Goal: Communication & Community: Answer question/provide support

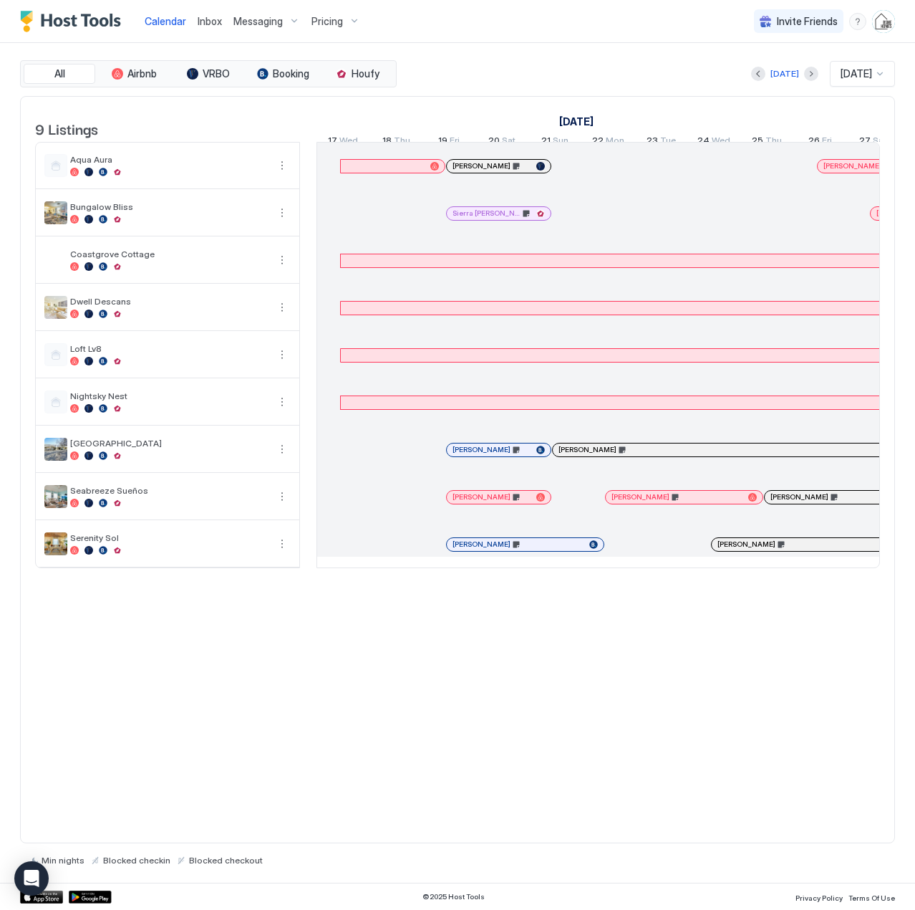
scroll to position [0, 796]
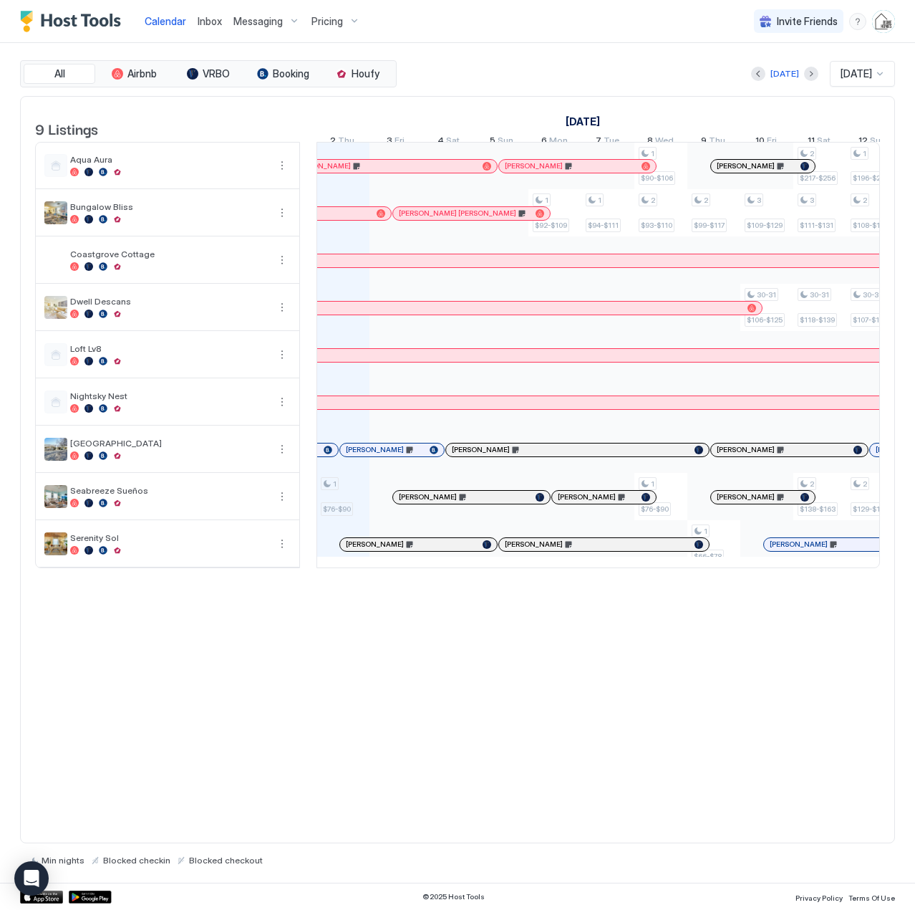
click at [209, 22] on span "Inbox" at bounding box center [210, 21] width 24 height 12
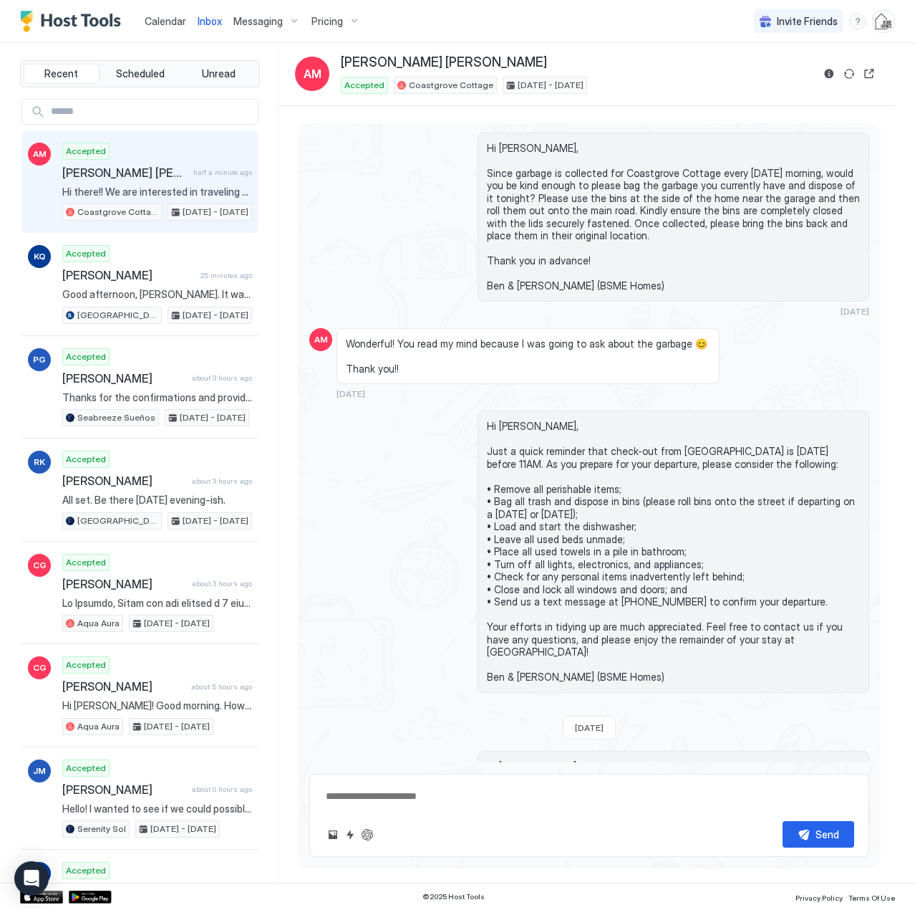
scroll to position [2624, 0]
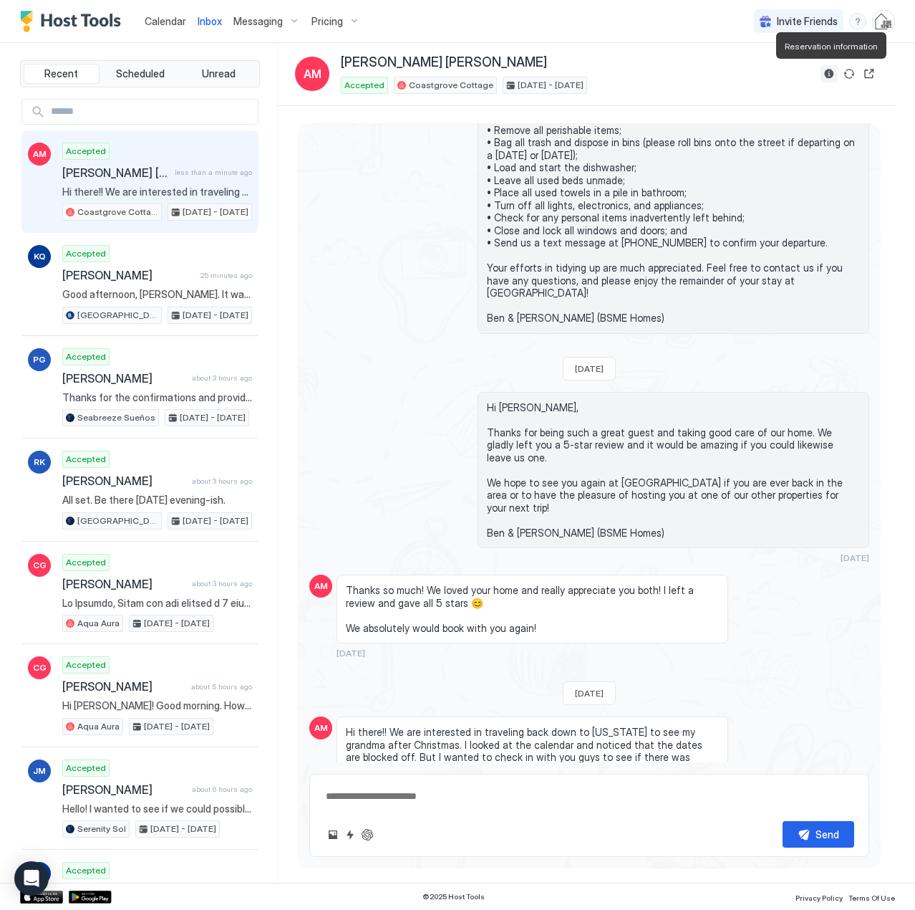
click at [827, 71] on button "Reservation information" at bounding box center [829, 73] width 17 height 17
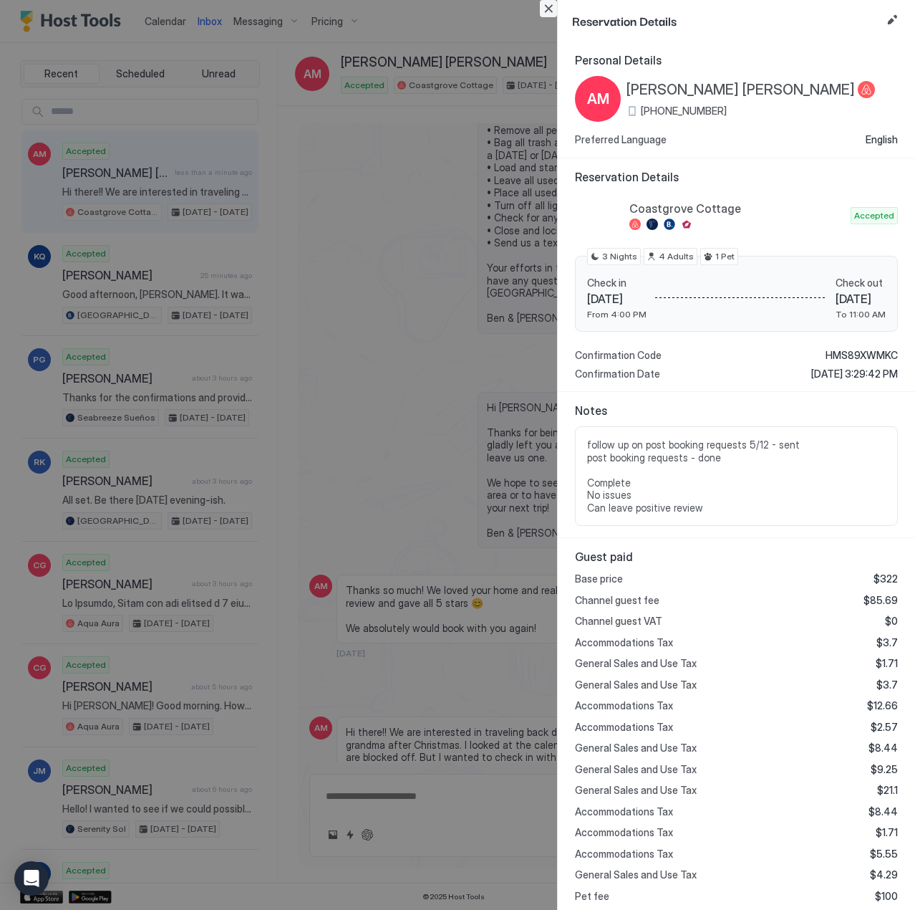
click at [549, 9] on button "Close" at bounding box center [548, 8] width 17 height 17
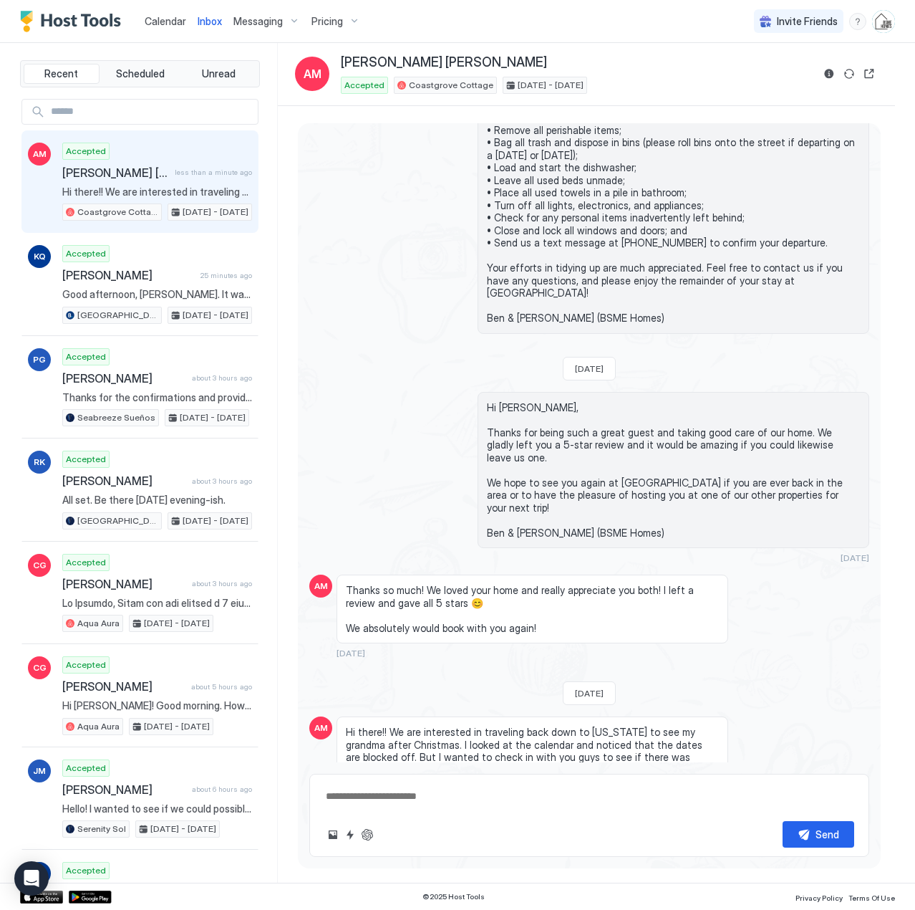
click at [347, 795] on textarea at bounding box center [589, 796] width 530 height 27
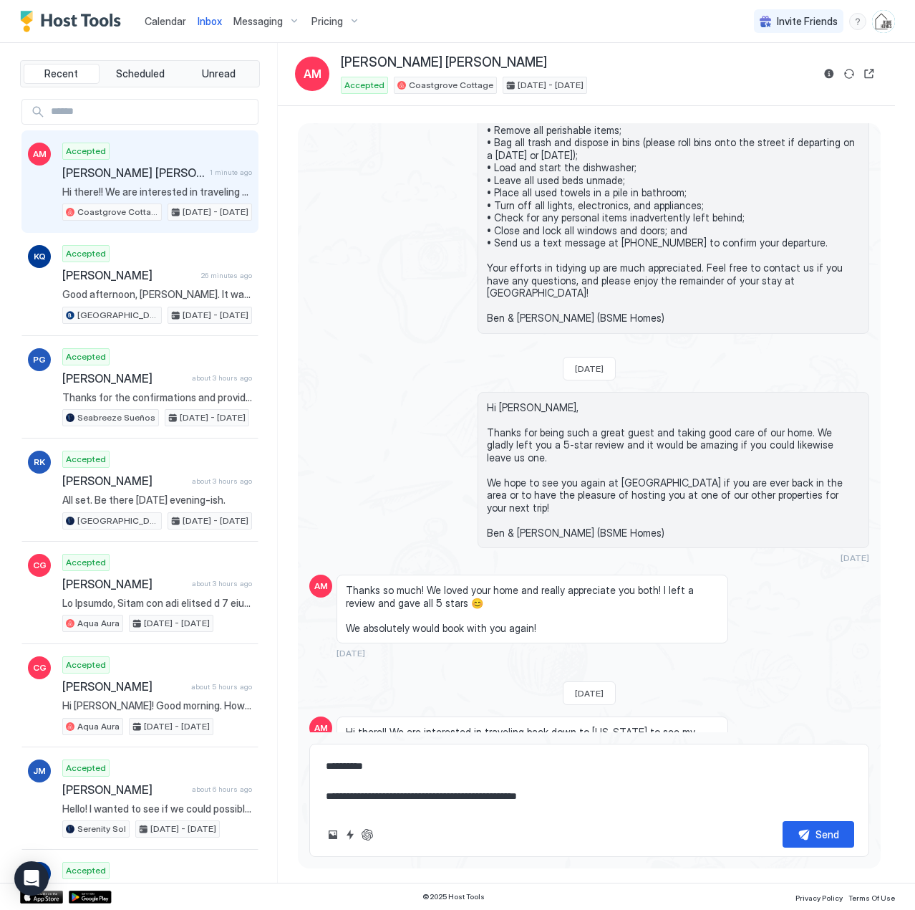
scroll to position [2654, 0]
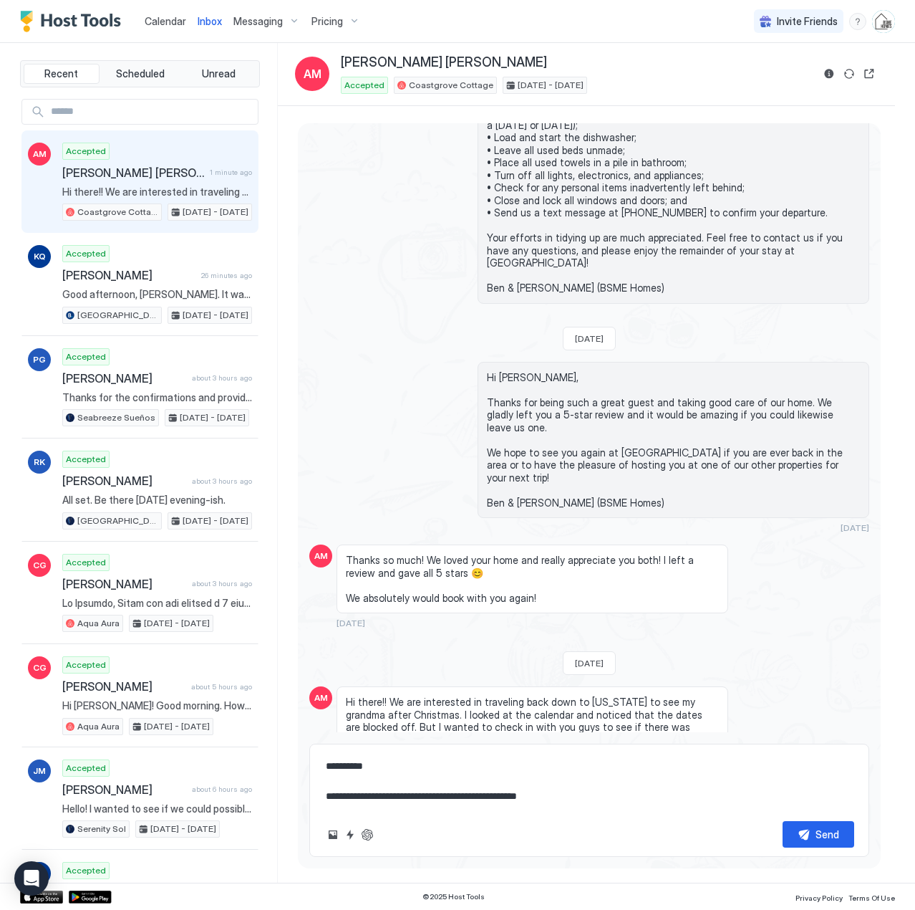
click at [496, 794] on textarea "**********" at bounding box center [589, 781] width 530 height 57
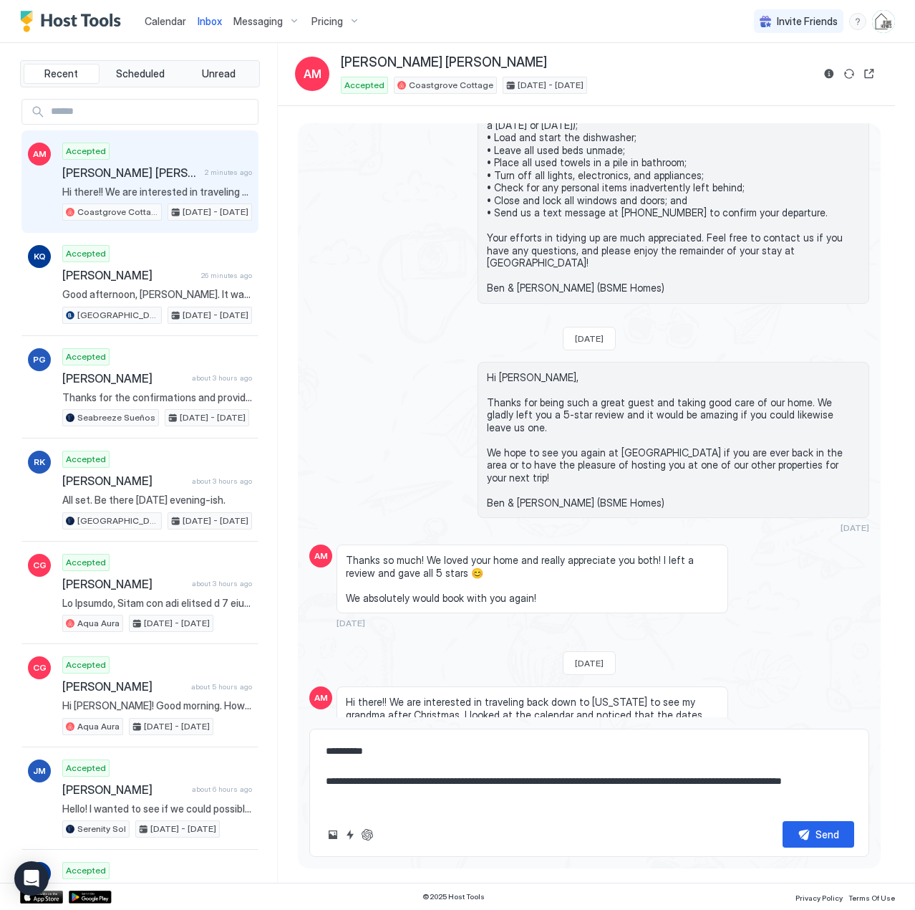
type textarea "**********"
click at [343, 20] on div "Pricing" at bounding box center [336, 21] width 60 height 24
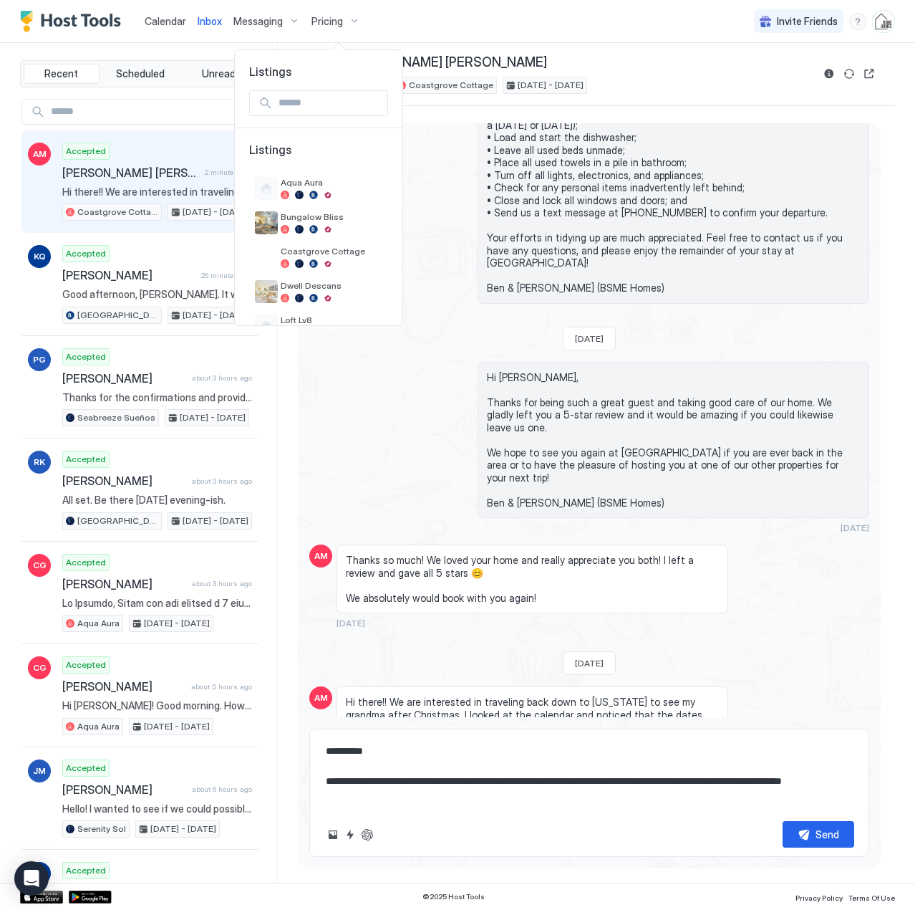
scroll to position [9, 0]
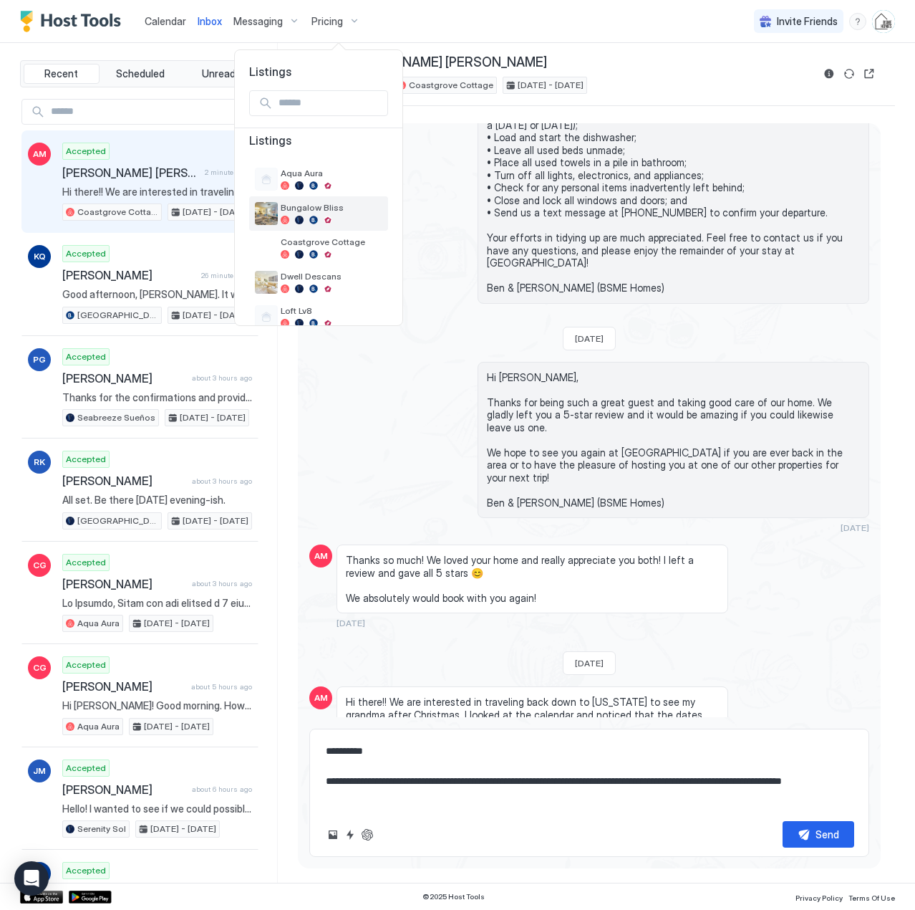
drag, startPoint x: 329, startPoint y: 204, endPoint x: 274, endPoint y: 209, distance: 56.1
drag, startPoint x: 274, startPoint y: 209, endPoint x: 399, endPoint y: 776, distance: 580.2
click at [399, 761] on div at bounding box center [457, 455] width 915 height 910
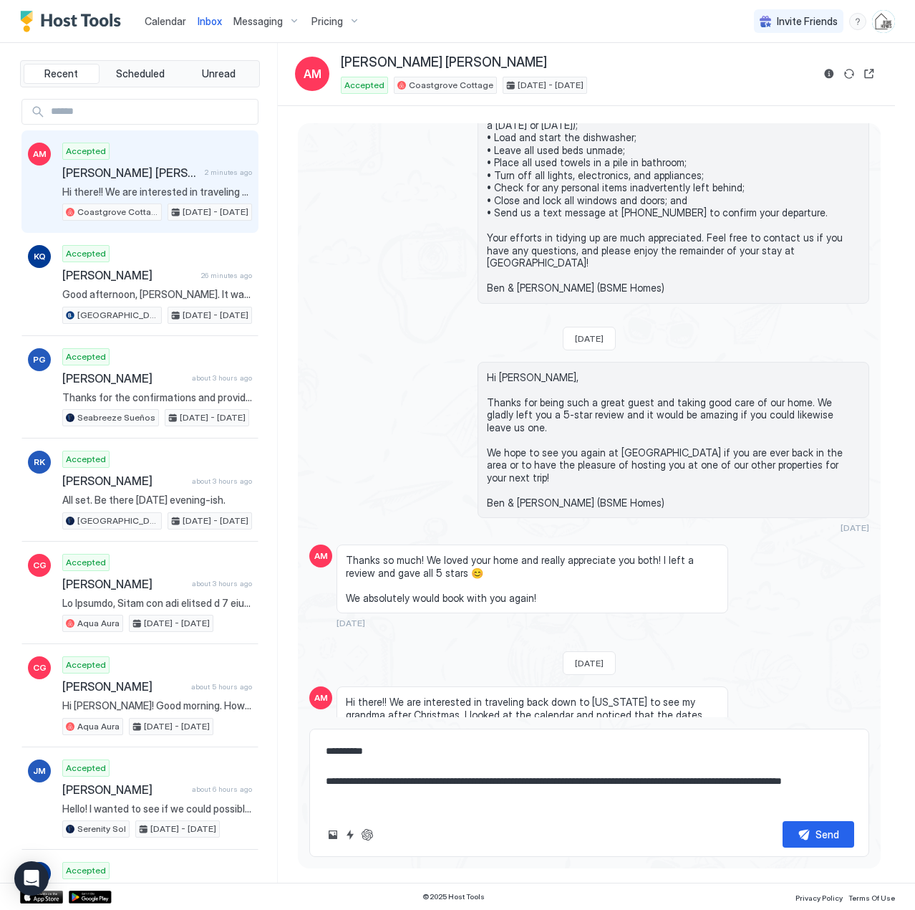
drag, startPoint x: 289, startPoint y: 724, endPoint x: 283, endPoint y: 713, distance: 13.1
click at [283, 713] on div "Loading messages... [DATE] AM What else do you need from me for this reservatio…" at bounding box center [586, 494] width 617 height 777
click at [316, 17] on span "Pricing" at bounding box center [328, 21] width 32 height 13
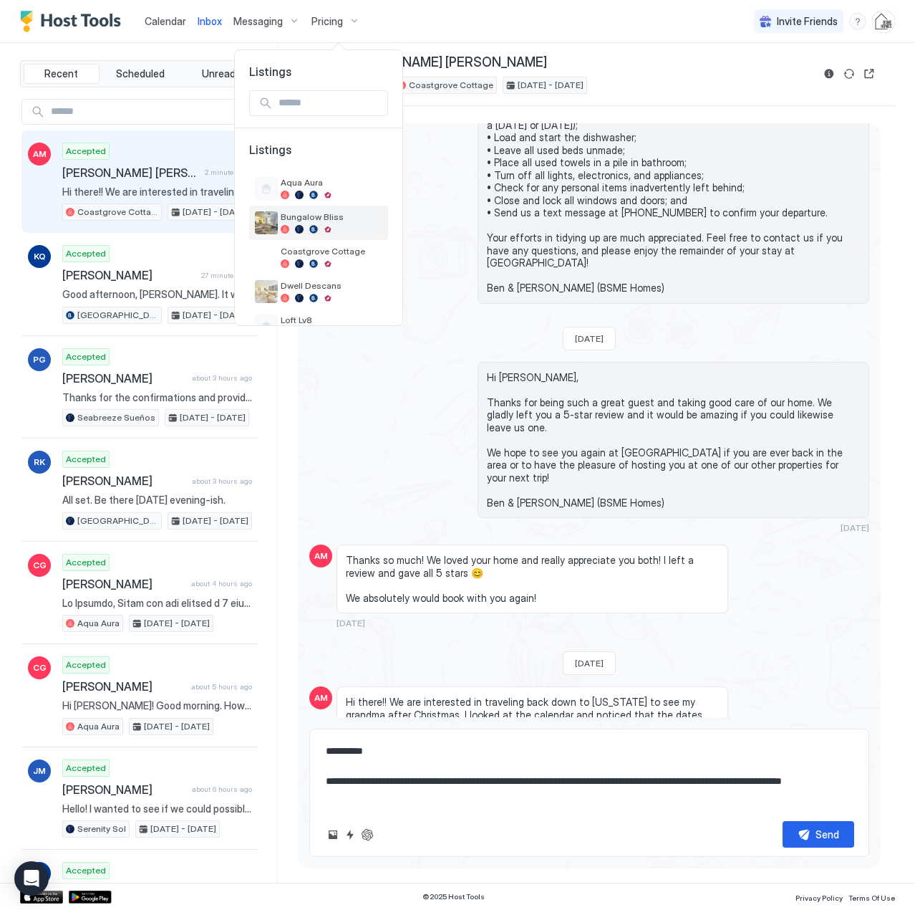
click at [295, 212] on span "Bungalow Bliss" at bounding box center [332, 216] width 102 height 11
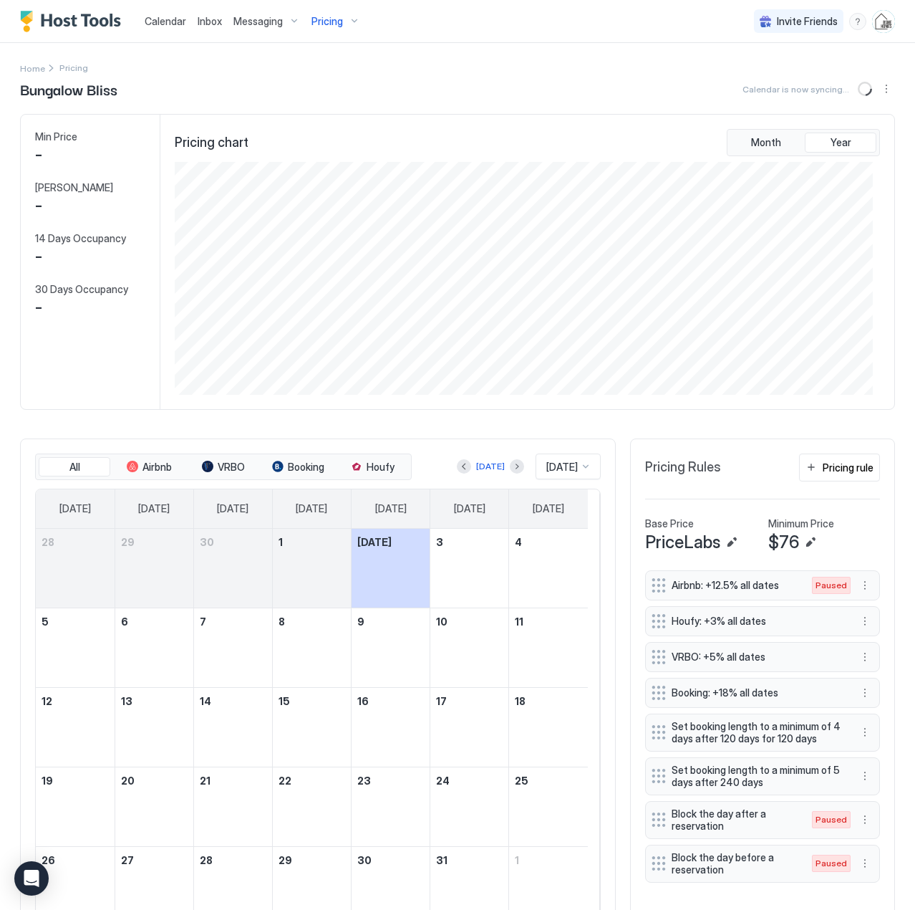
scroll to position [233, 698]
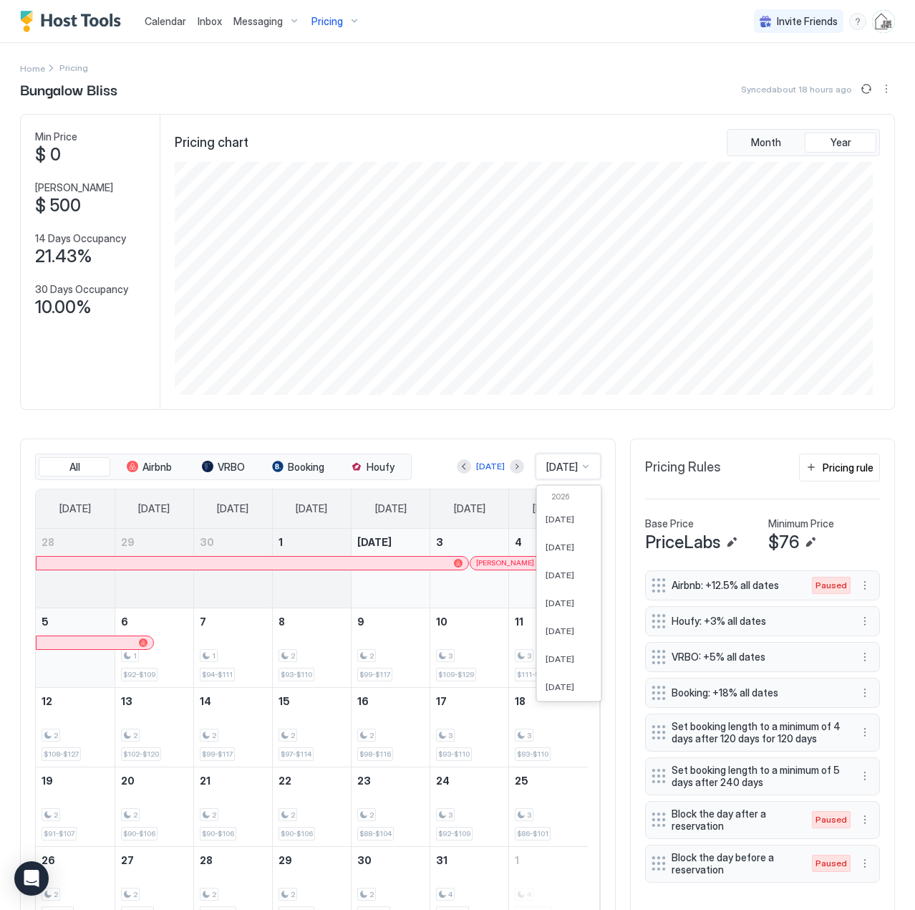
click at [580, 463] on div at bounding box center [585, 466] width 11 height 11
click at [546, 588] on span "[DATE]" at bounding box center [560, 589] width 29 height 11
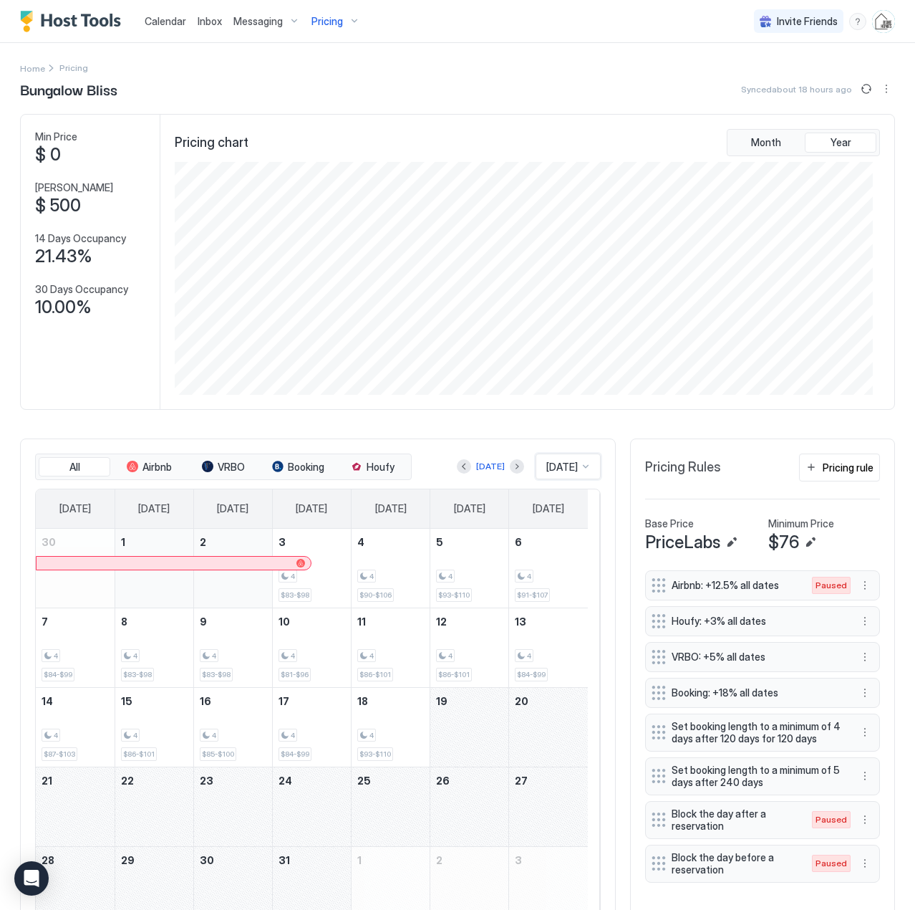
scroll to position [72, 0]
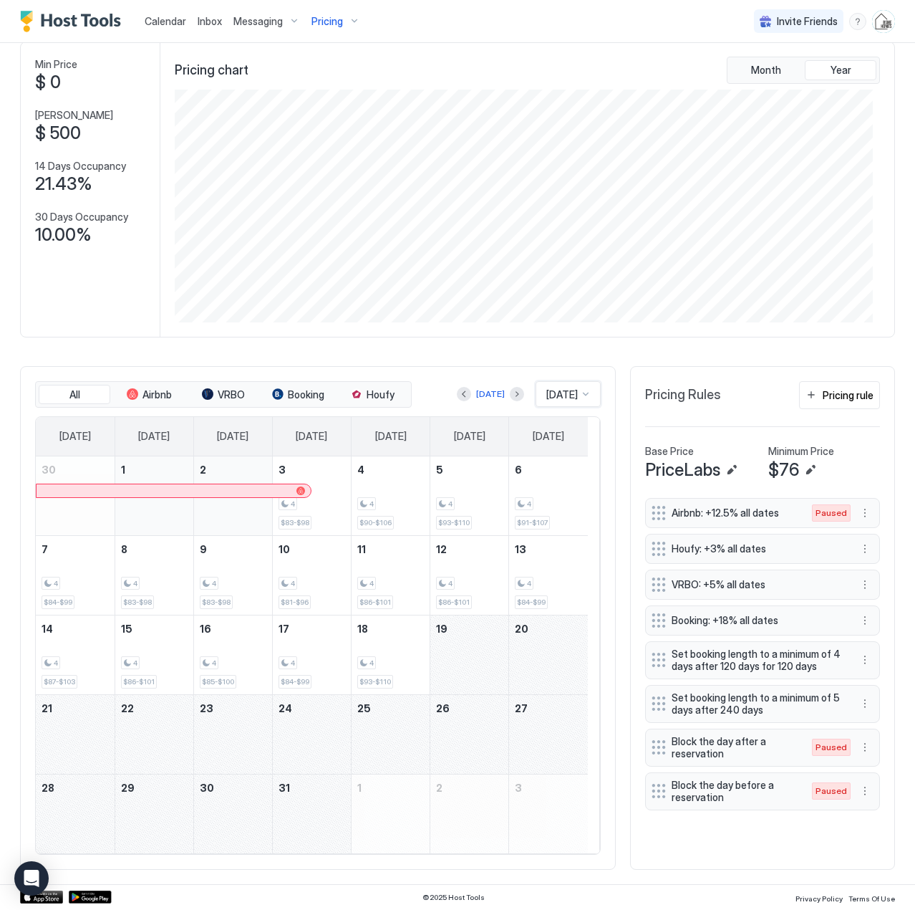
click at [483, 647] on div "December 19, 2025" at bounding box center [469, 654] width 78 height 79
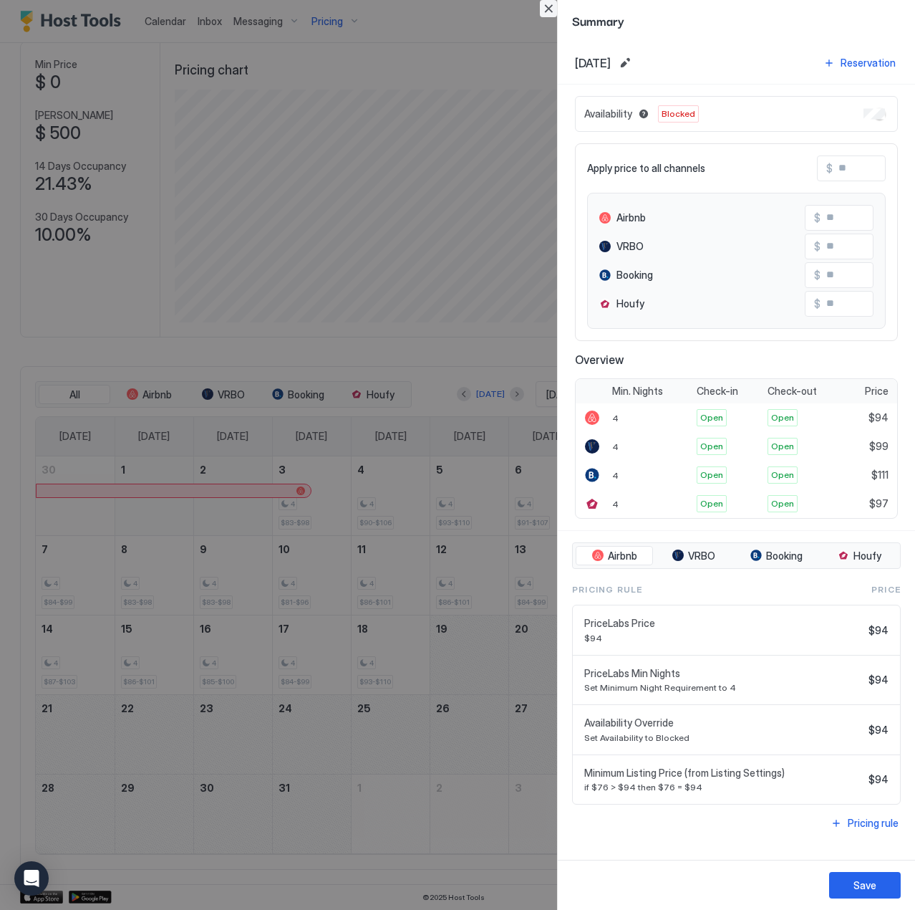
click at [551, 9] on button "Close" at bounding box center [548, 8] width 17 height 17
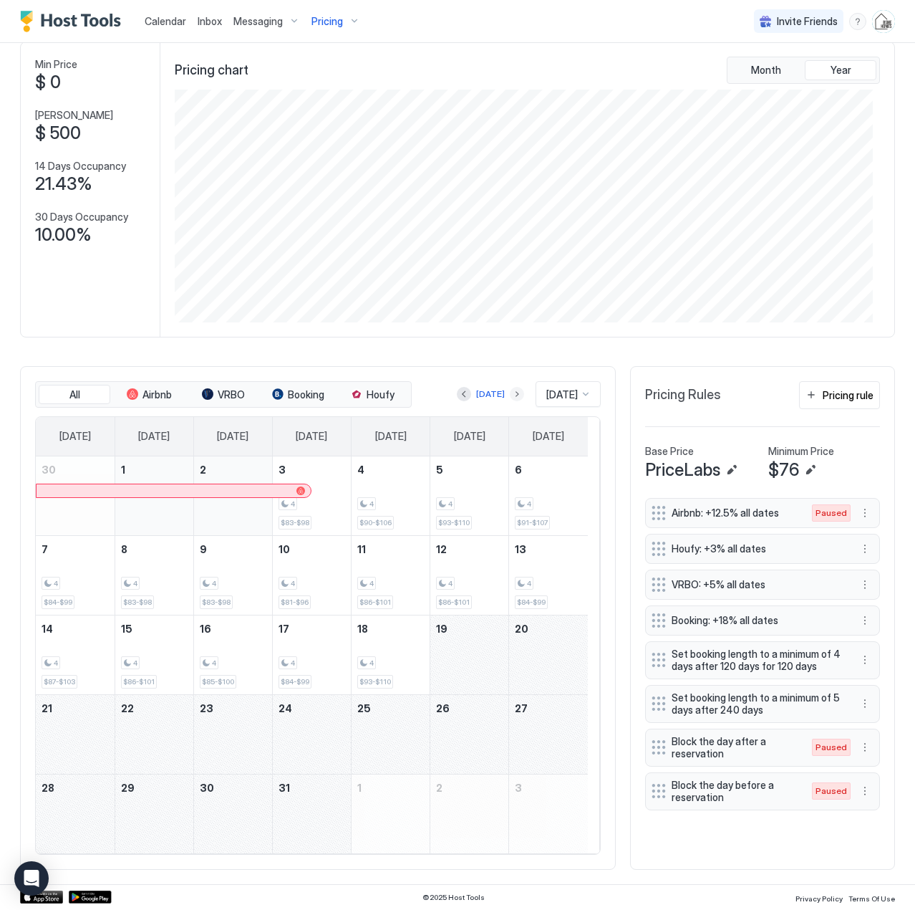
click at [510, 398] on button "Next month" at bounding box center [517, 394] width 14 height 14
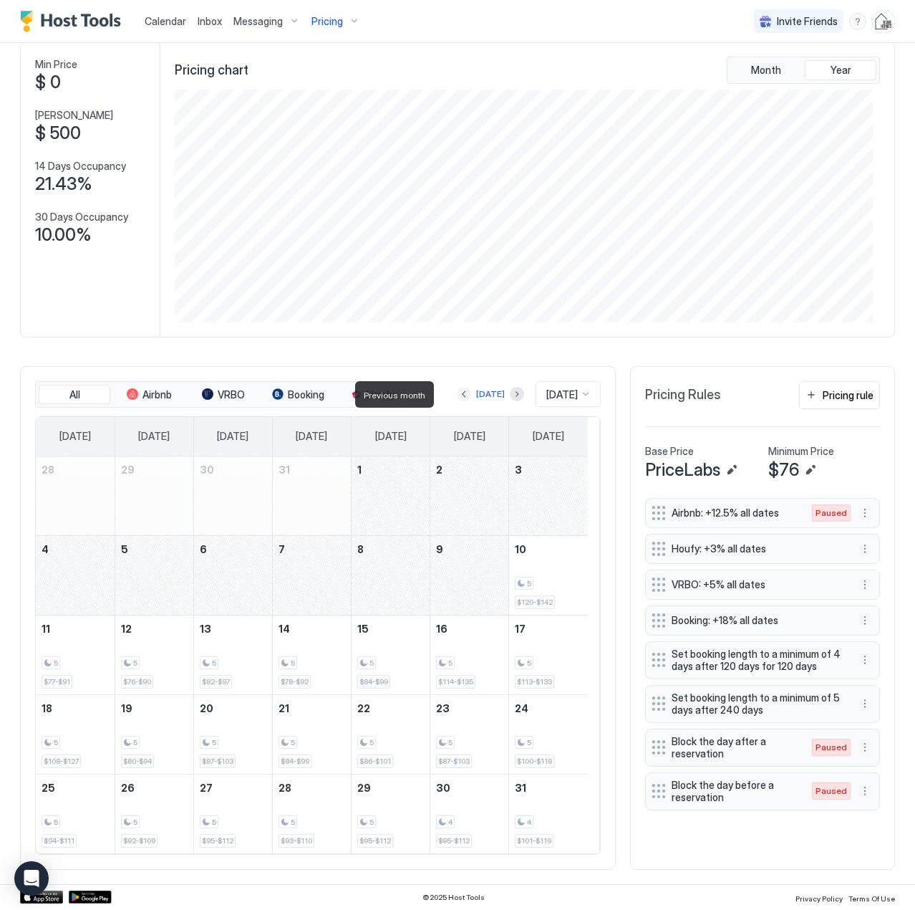
click at [457, 392] on button "Previous month" at bounding box center [464, 394] width 14 height 14
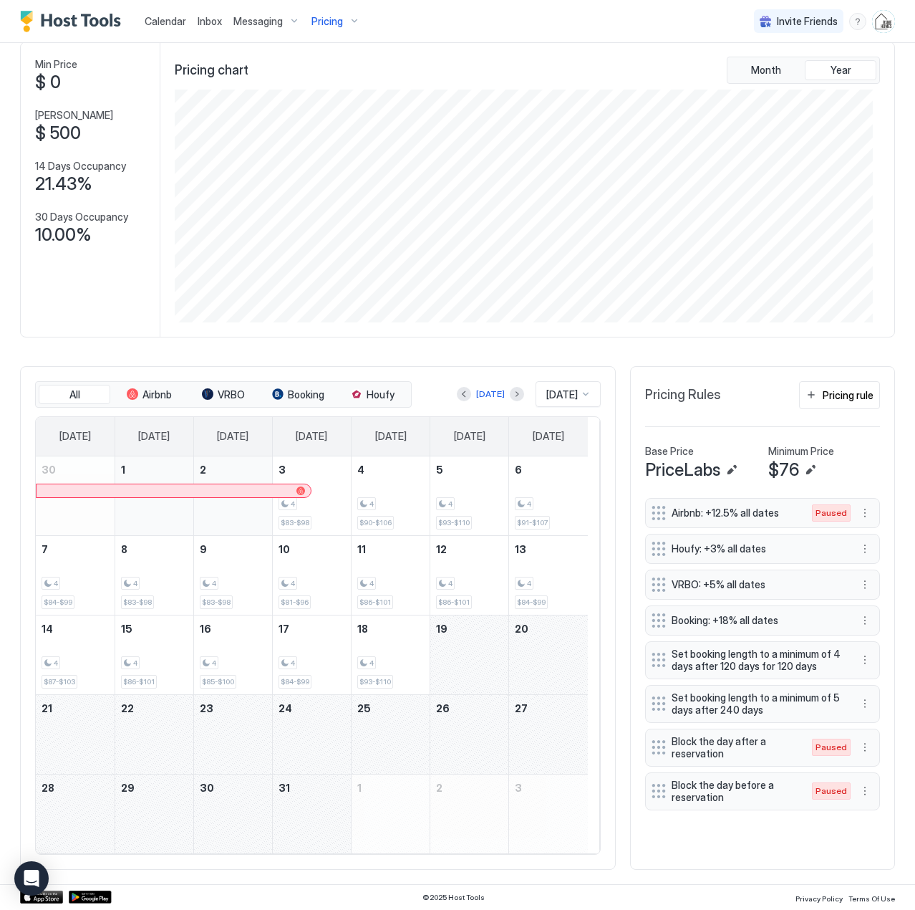
click at [205, 21] on span "Inbox" at bounding box center [210, 21] width 24 height 12
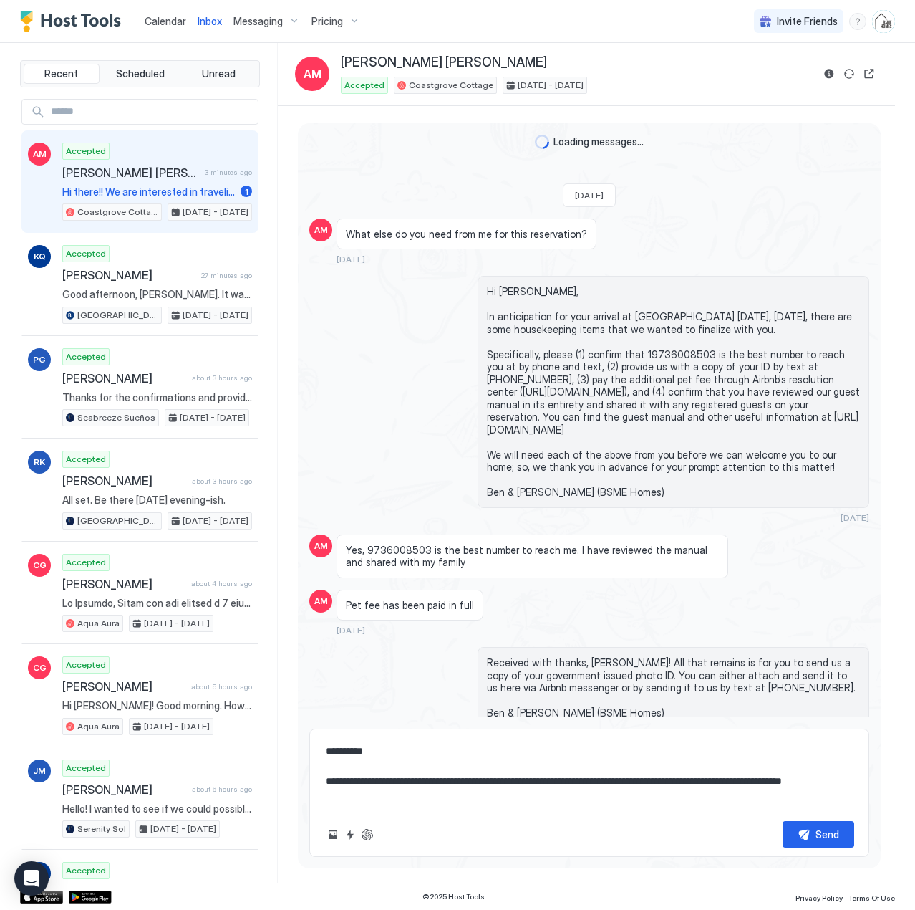
scroll to position [2624, 0]
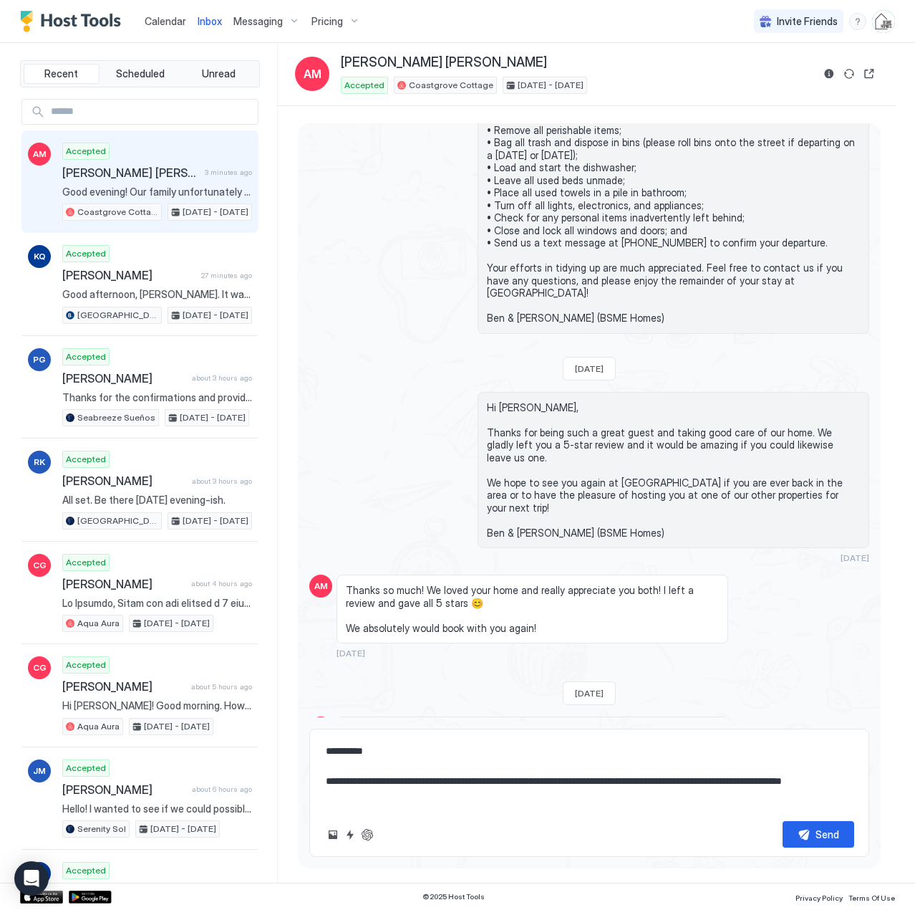
click at [402, 798] on textarea "**********" at bounding box center [589, 774] width 530 height 72
click at [396, 782] on textarea "**********" at bounding box center [589, 774] width 530 height 72
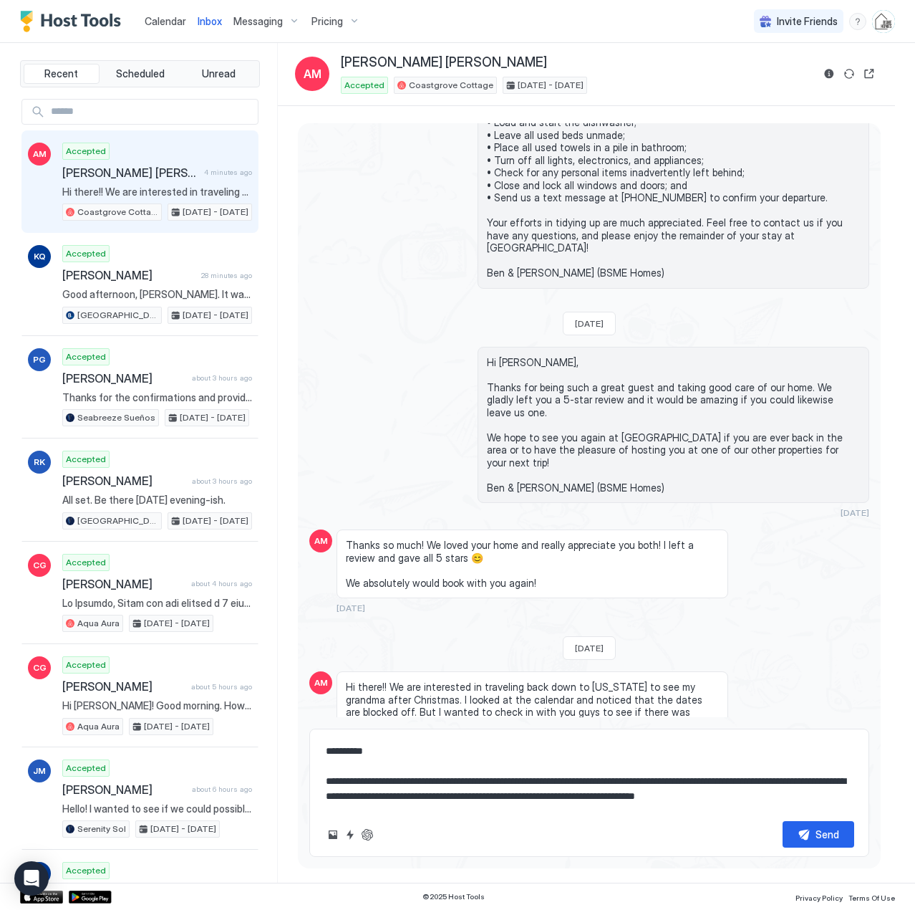
scroll to position [8, 0]
drag, startPoint x: 476, startPoint y: 440, endPoint x: 457, endPoint y: 437, distance: 19.0
click at [457, 437] on div "Hi [PERSON_NAME], Thanks for being such a great guest and taking good care of o…" at bounding box center [589, 433] width 560 height 172
copy span "Ben & [PERSON_NAME] (BSME Homes)"
click at [472, 803] on textarea "**********" at bounding box center [589, 774] width 530 height 72
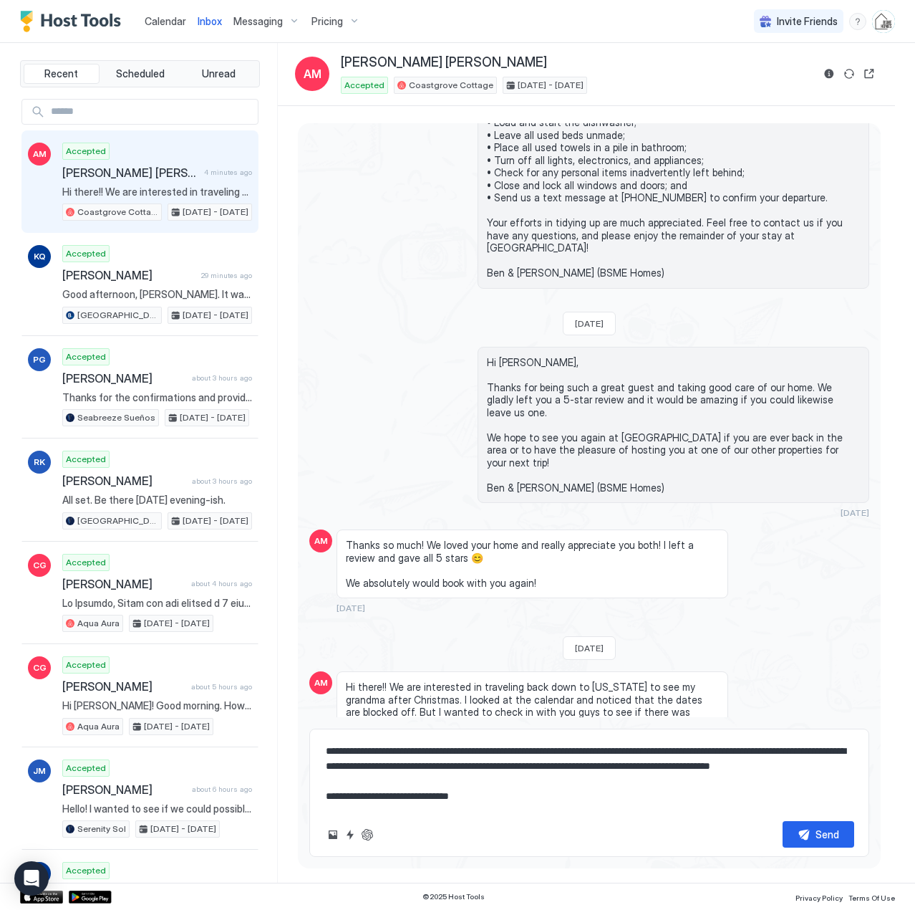
scroll to position [68, 0]
paste textarea "**********"
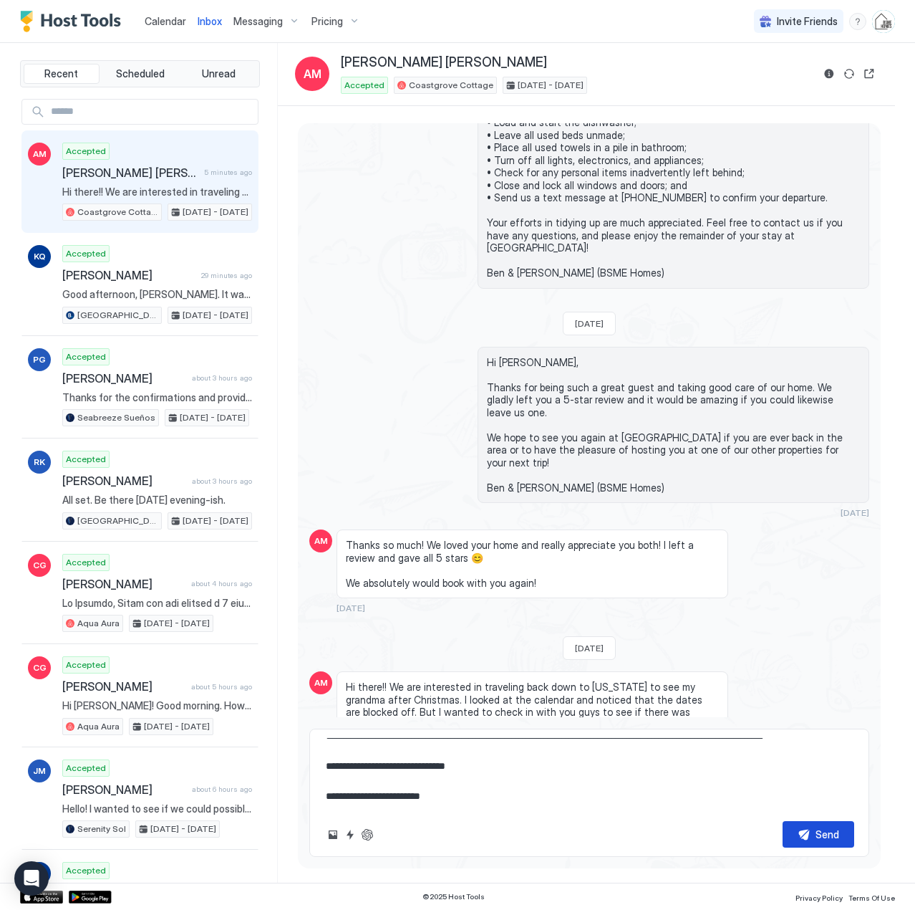
type textarea "**********"
click at [804, 827] on button "Send" at bounding box center [819, 834] width 72 height 27
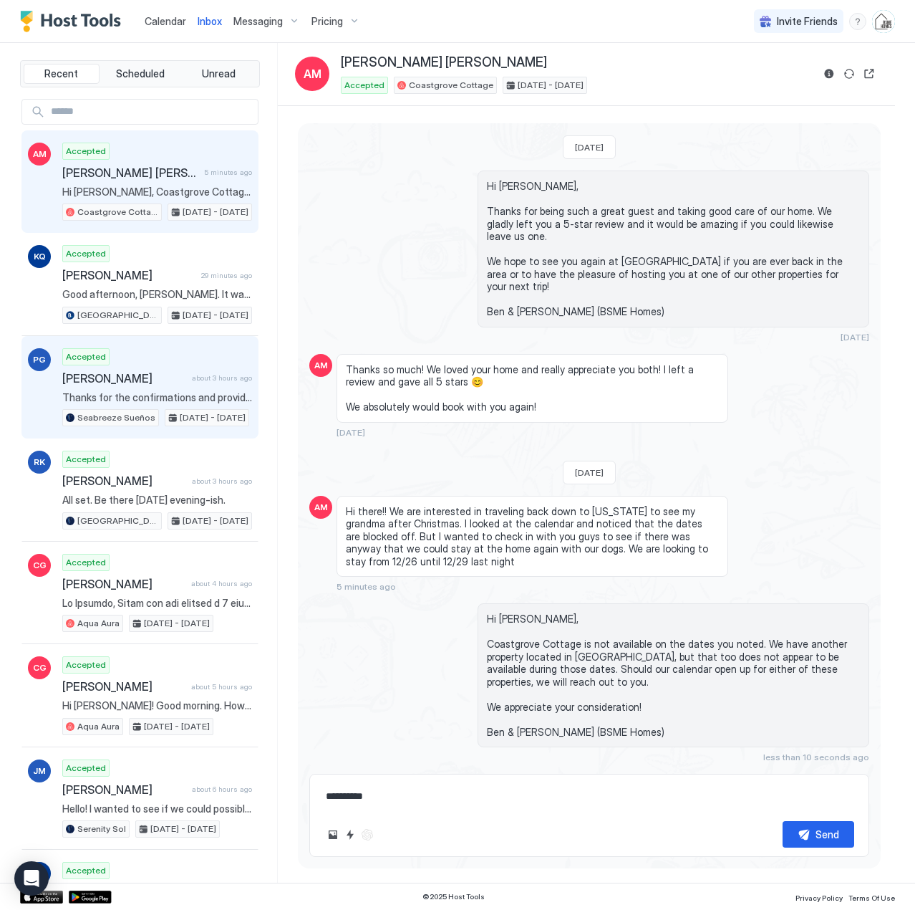
scroll to position [2737, 0]
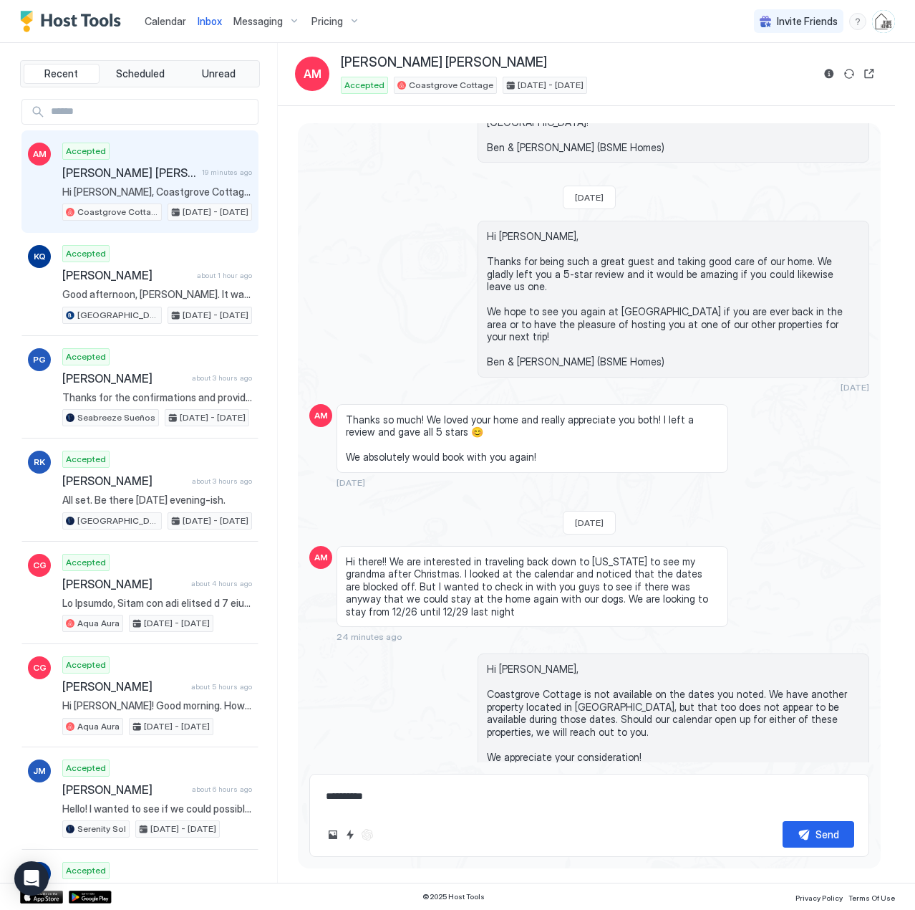
click at [163, 16] on span "Calendar" at bounding box center [166, 21] width 42 height 12
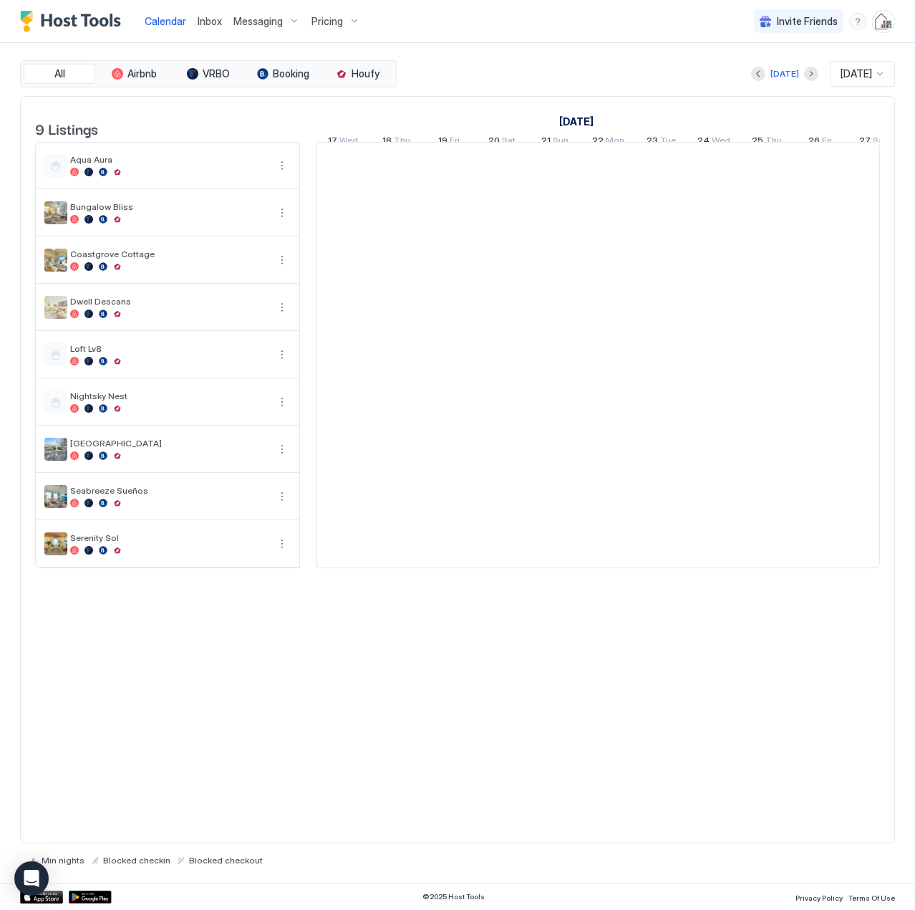
scroll to position [0, 796]
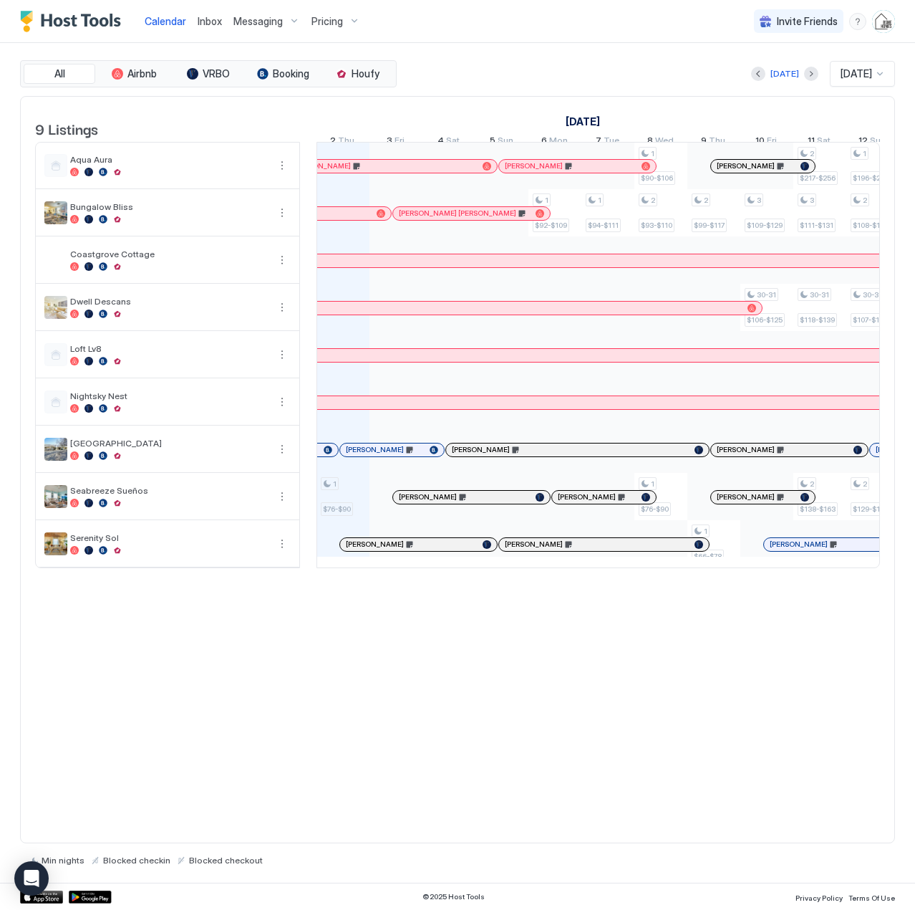
click at [215, 25] on span "Inbox" at bounding box center [210, 21] width 24 height 12
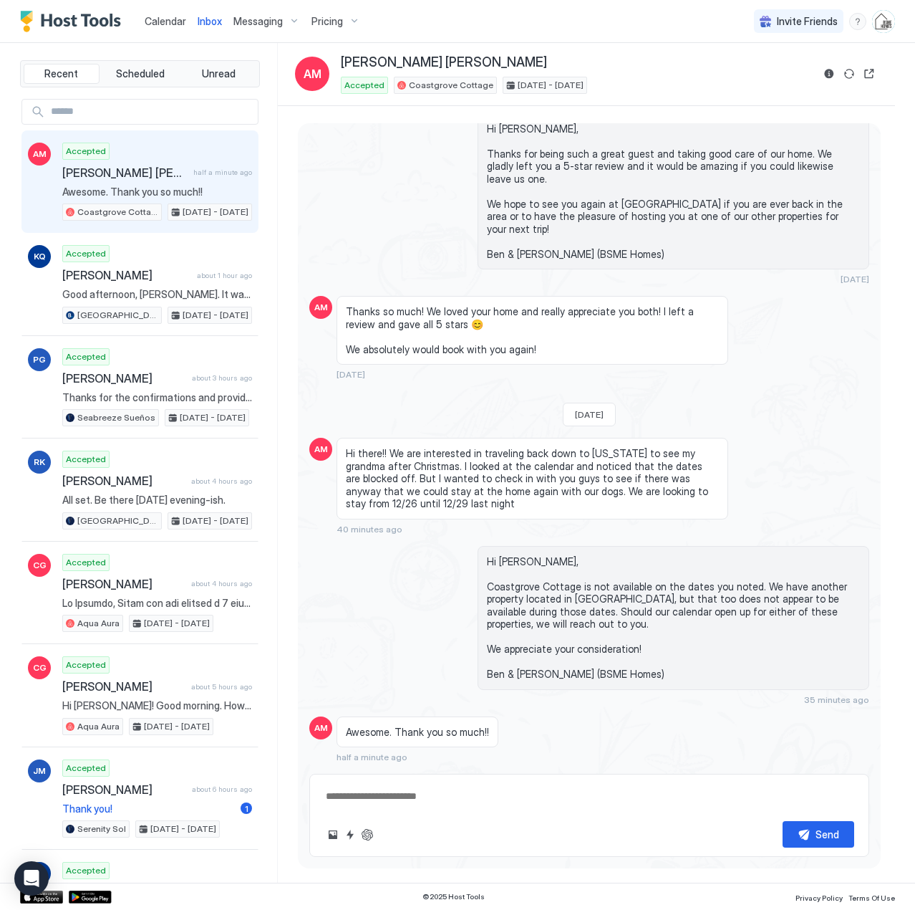
scroll to position [2537, 0]
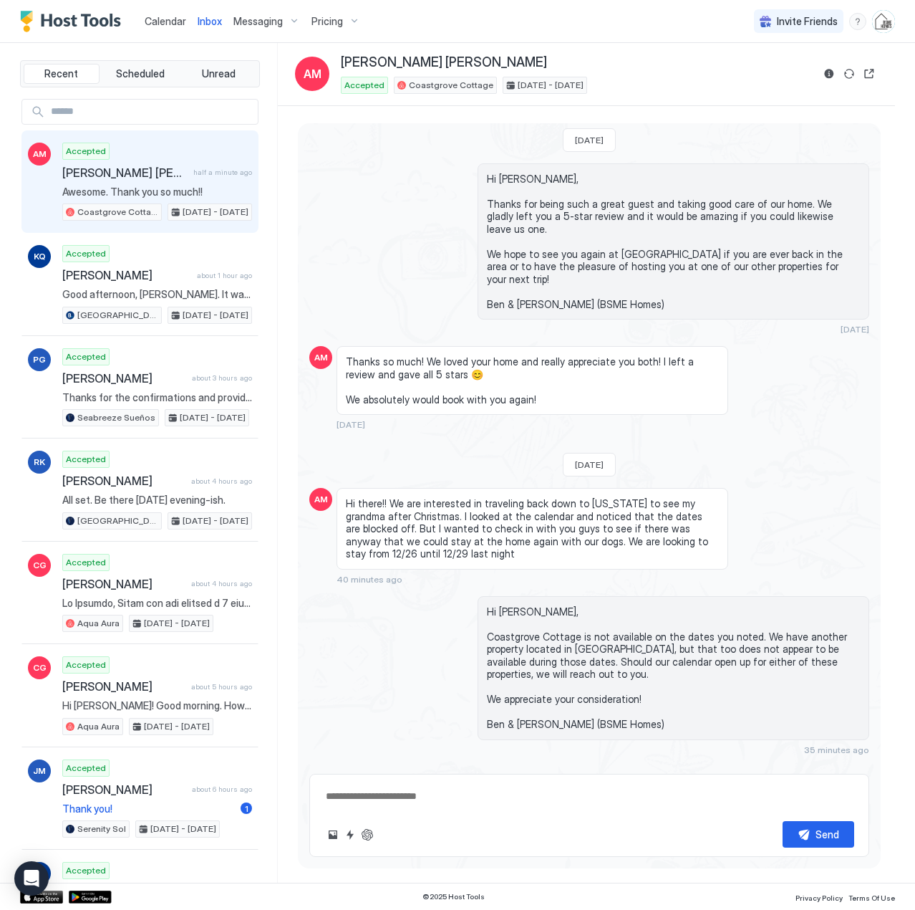
click at [167, 15] on span "Calendar" at bounding box center [166, 21] width 42 height 12
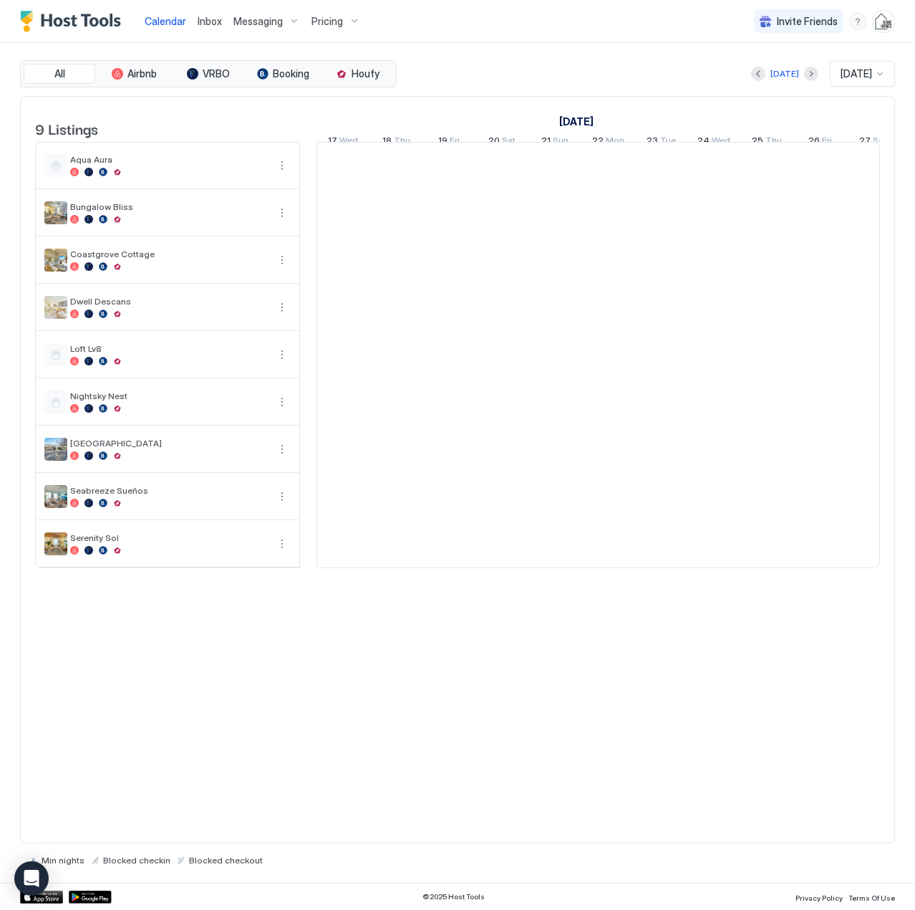
scroll to position [0, 796]
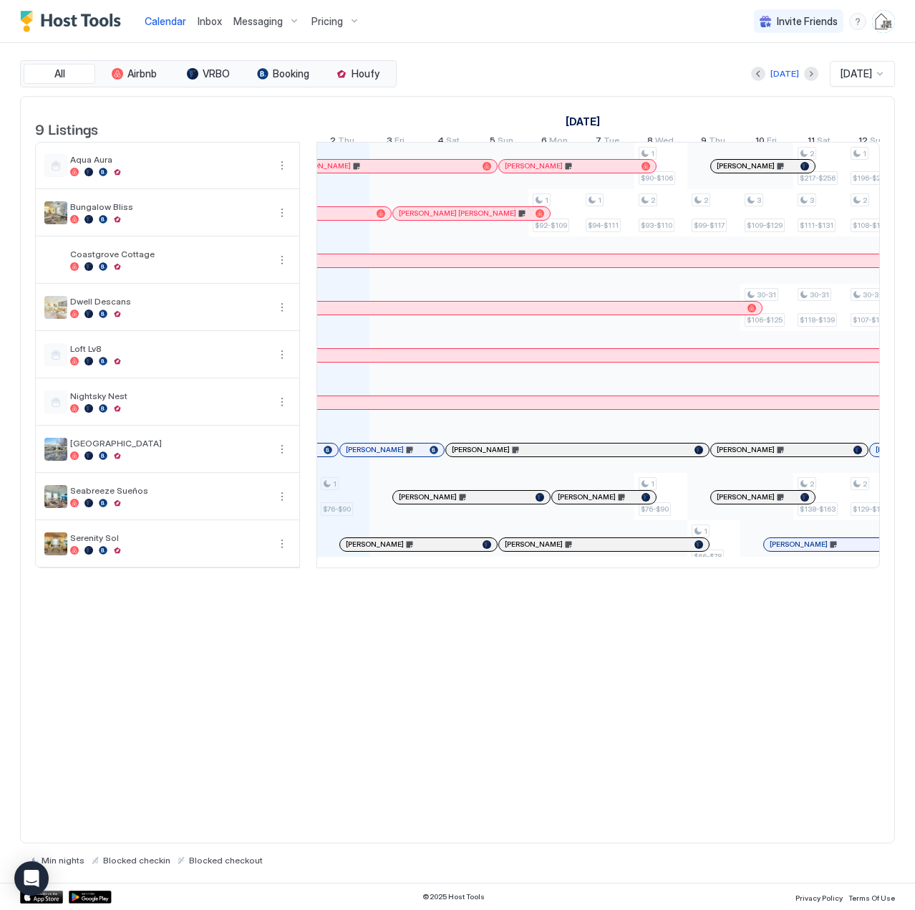
click at [219, 21] on span "Inbox" at bounding box center [210, 21] width 24 height 12
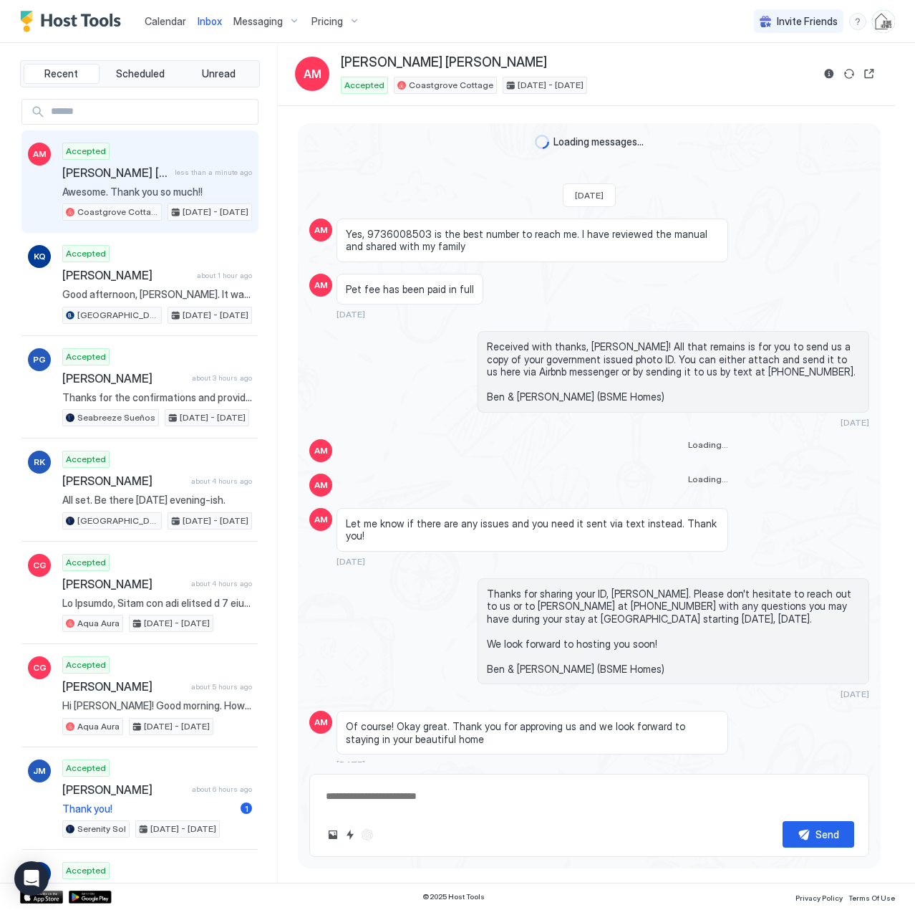
scroll to position [2537, 0]
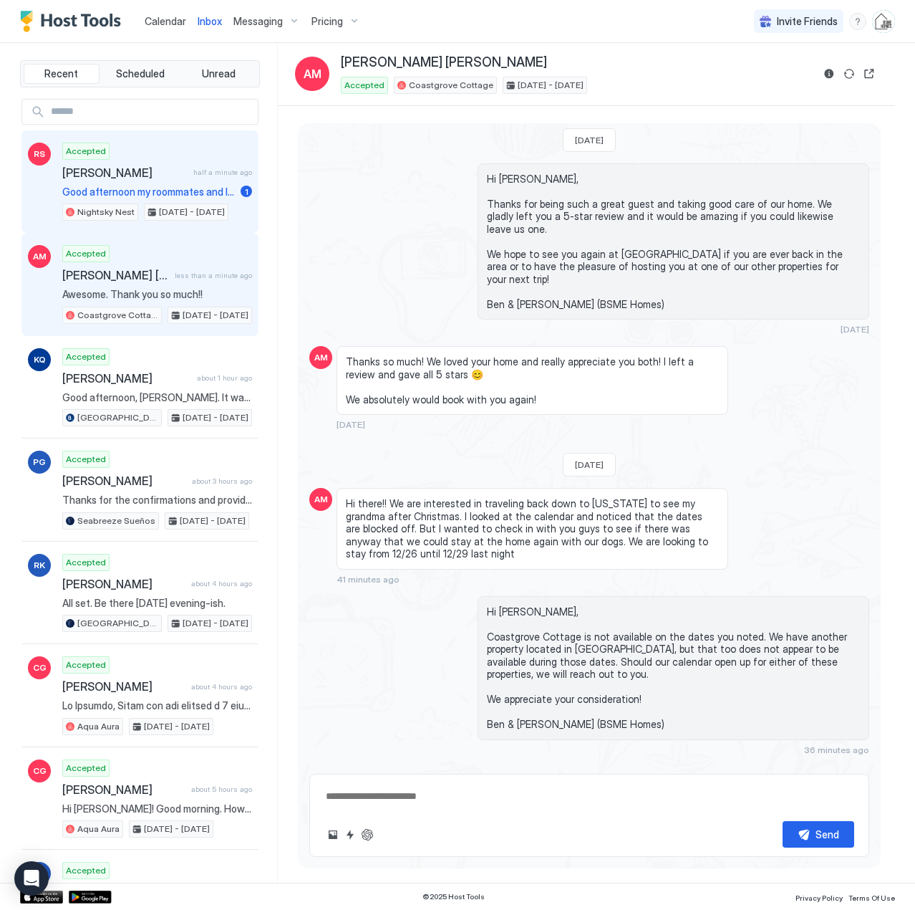
click at [148, 187] on span "Good afternoon my roommates and I have received our orders and will no longer n…" at bounding box center [148, 192] width 173 height 13
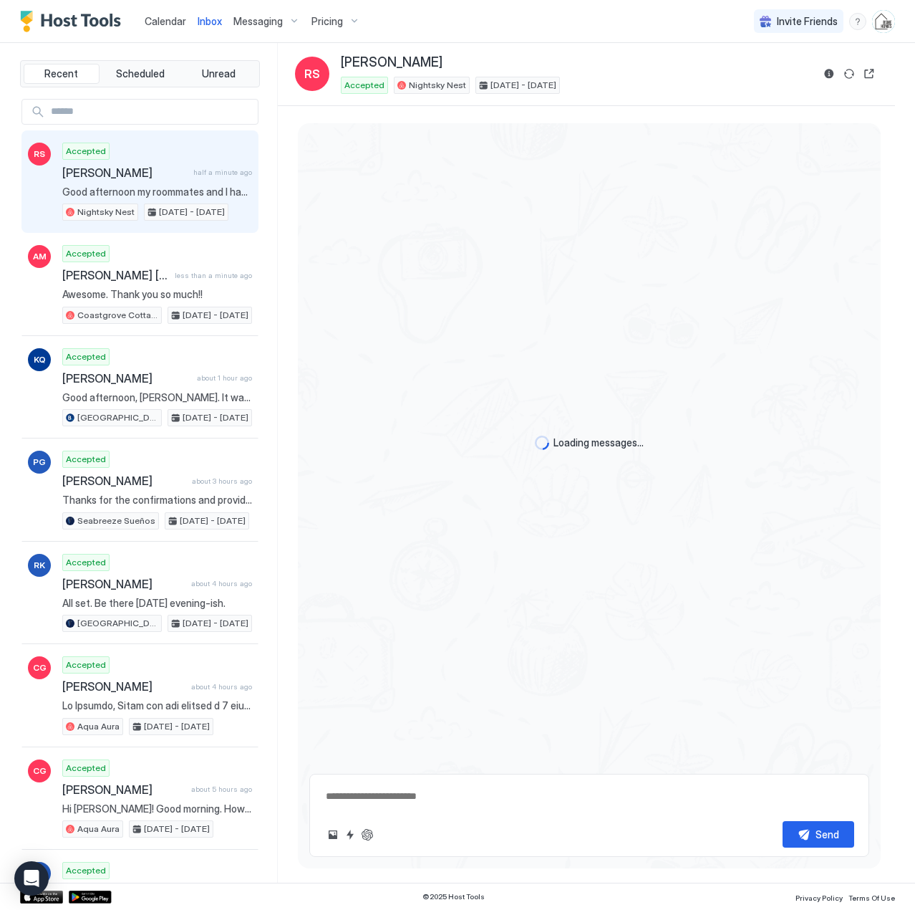
scroll to position [2654, 0]
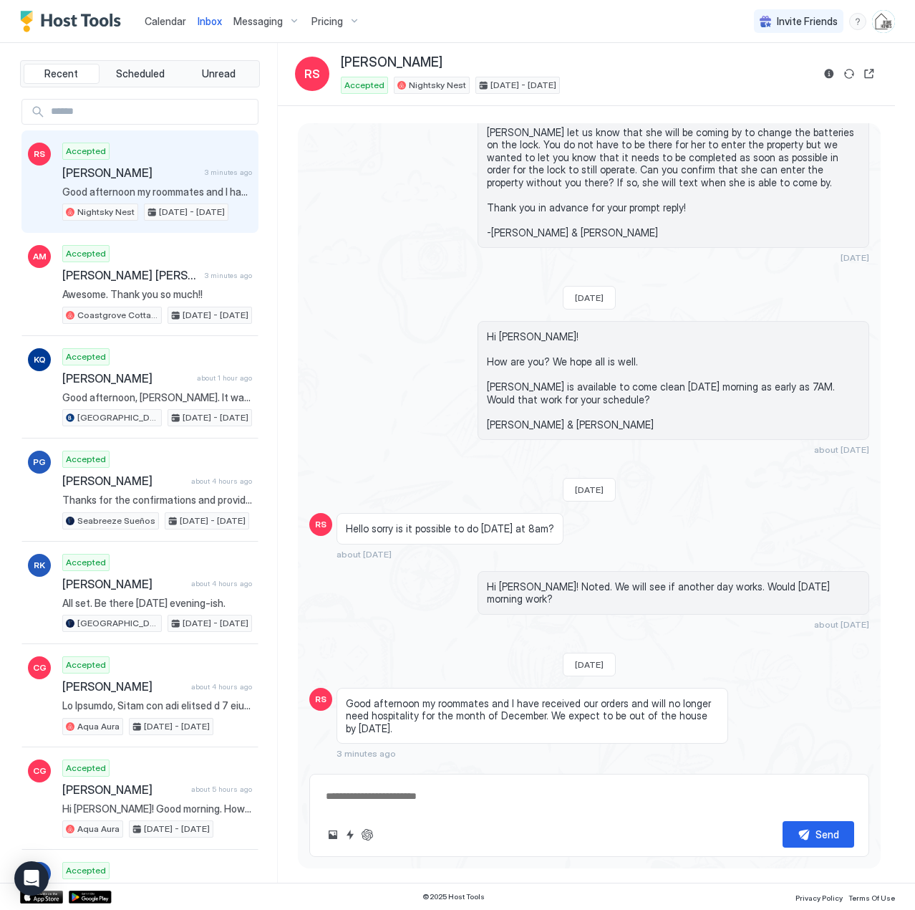
click at [136, 172] on span "[PERSON_NAME]" at bounding box center [130, 172] width 137 height 14
click at [374, 837] on button "ChatGPT Auto Reply" at bounding box center [367, 834] width 17 height 17
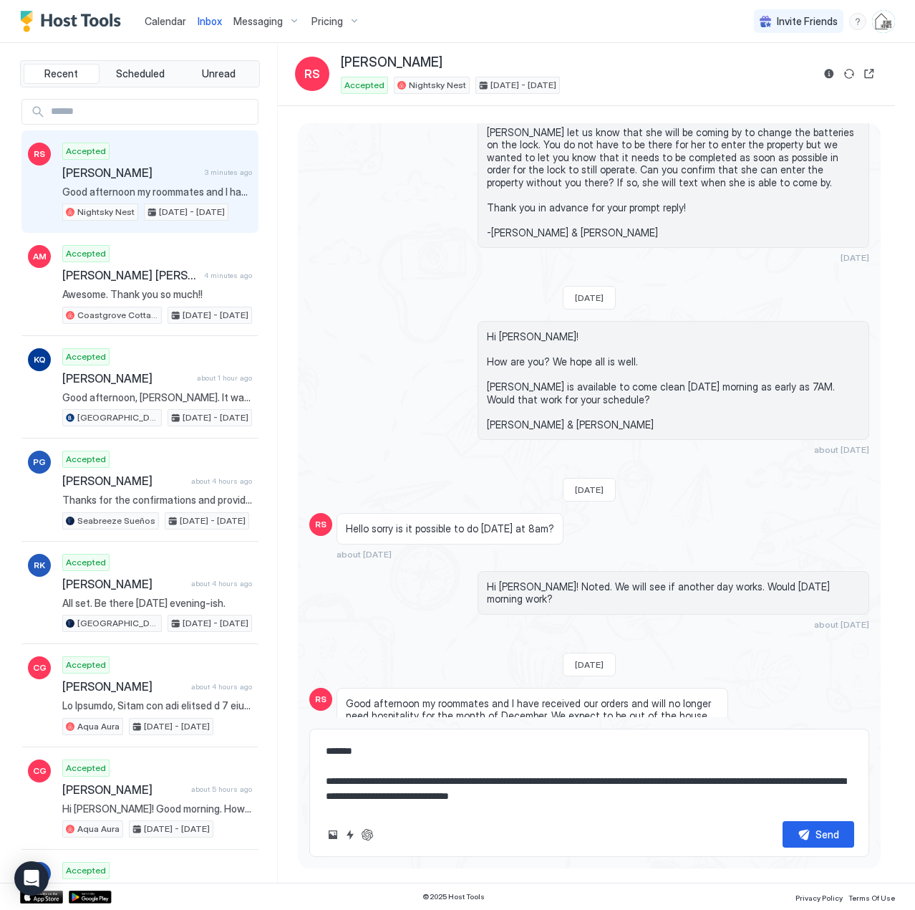
click at [377, 781] on textarea "**********" at bounding box center [589, 774] width 530 height 72
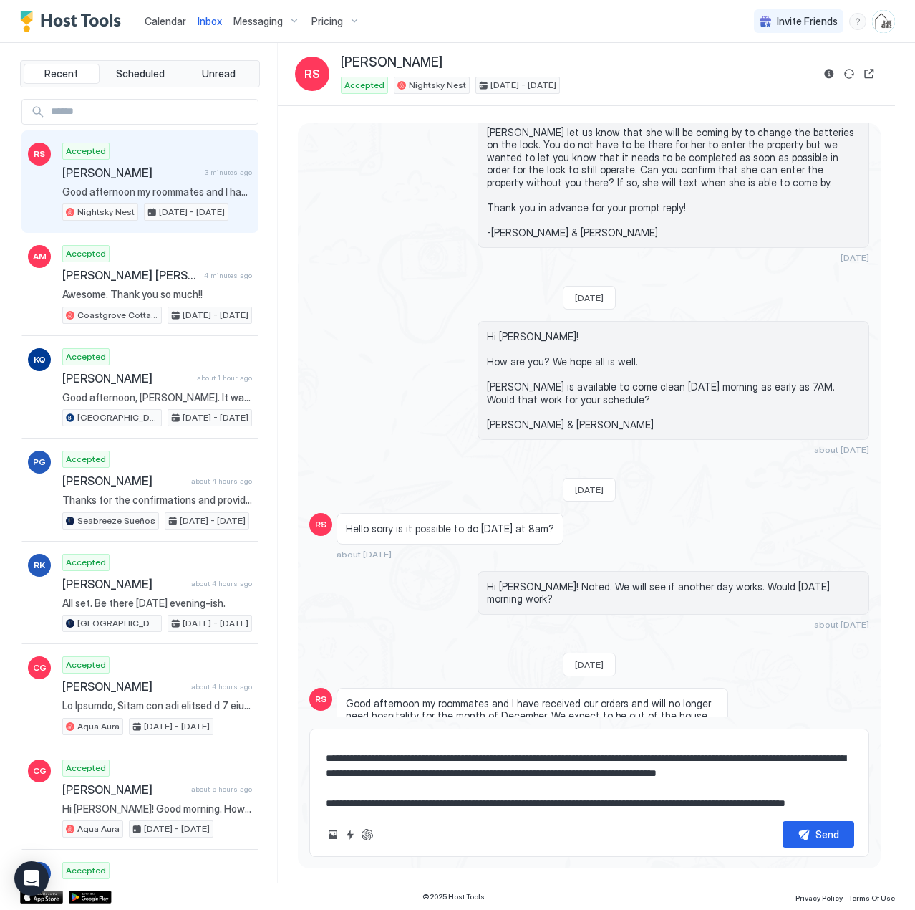
scroll to position [83, 0]
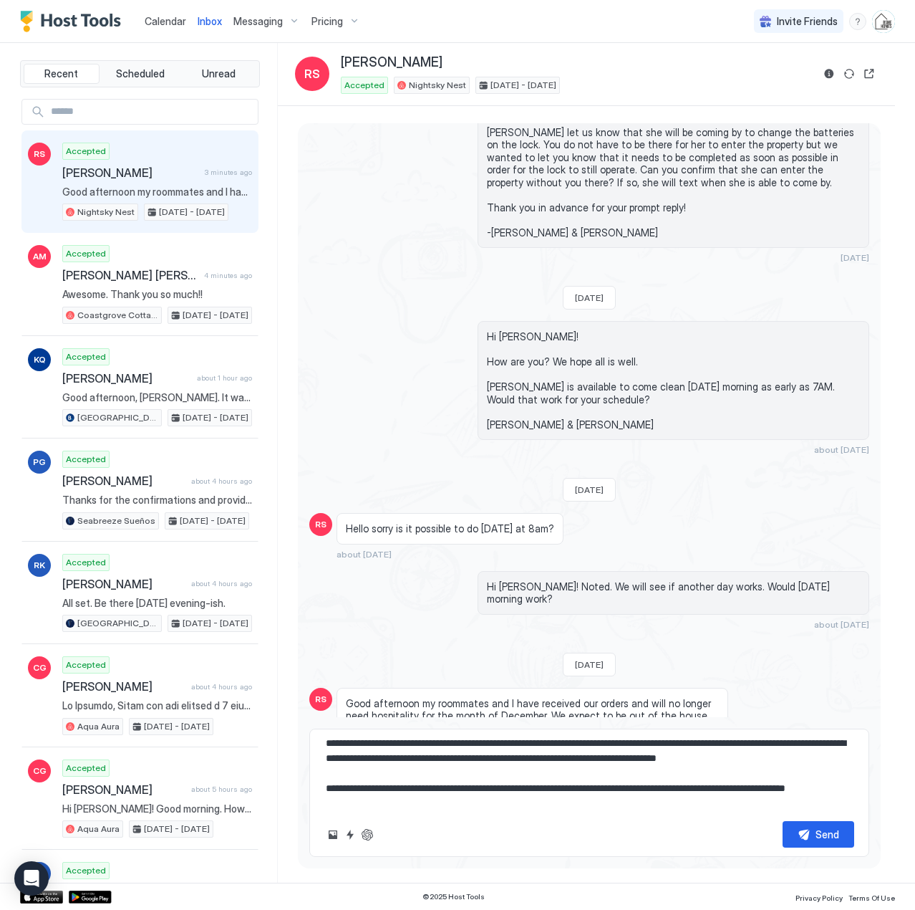
click at [446, 761] on textarea "**********" at bounding box center [589, 774] width 530 height 72
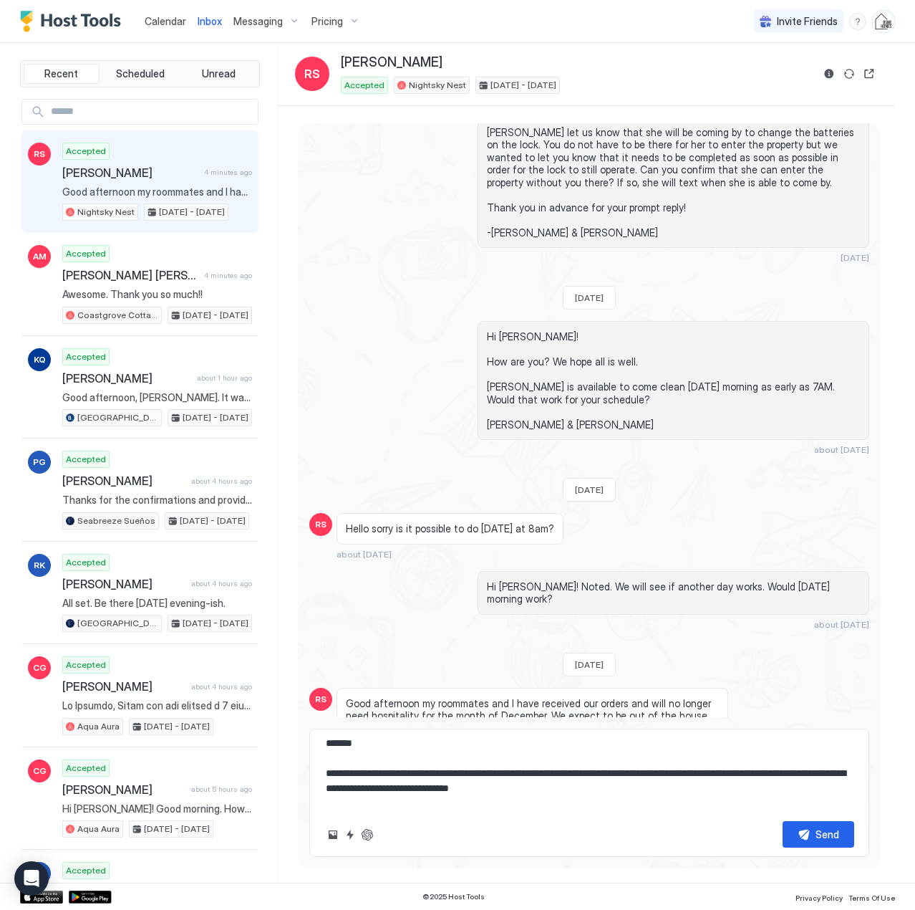
scroll to position [23, 0]
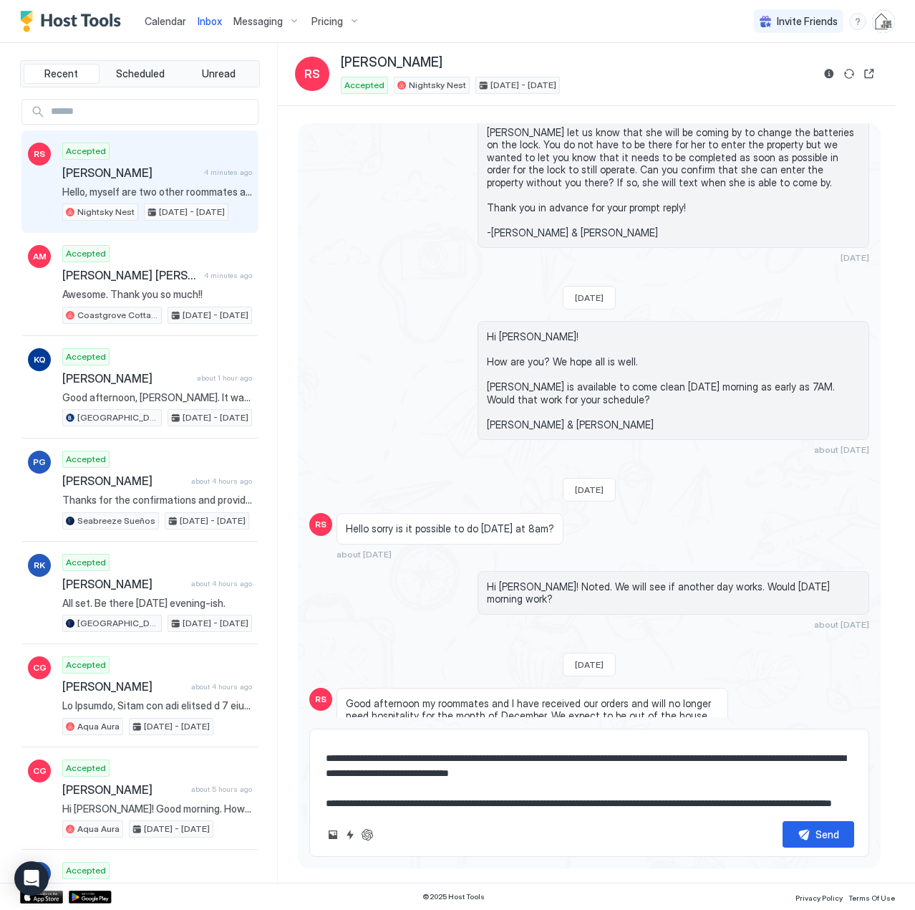
drag, startPoint x: 426, startPoint y: 757, endPoint x: 610, endPoint y: 839, distance: 200.7
click at [427, 757] on textarea "**********" at bounding box center [589, 774] width 530 height 72
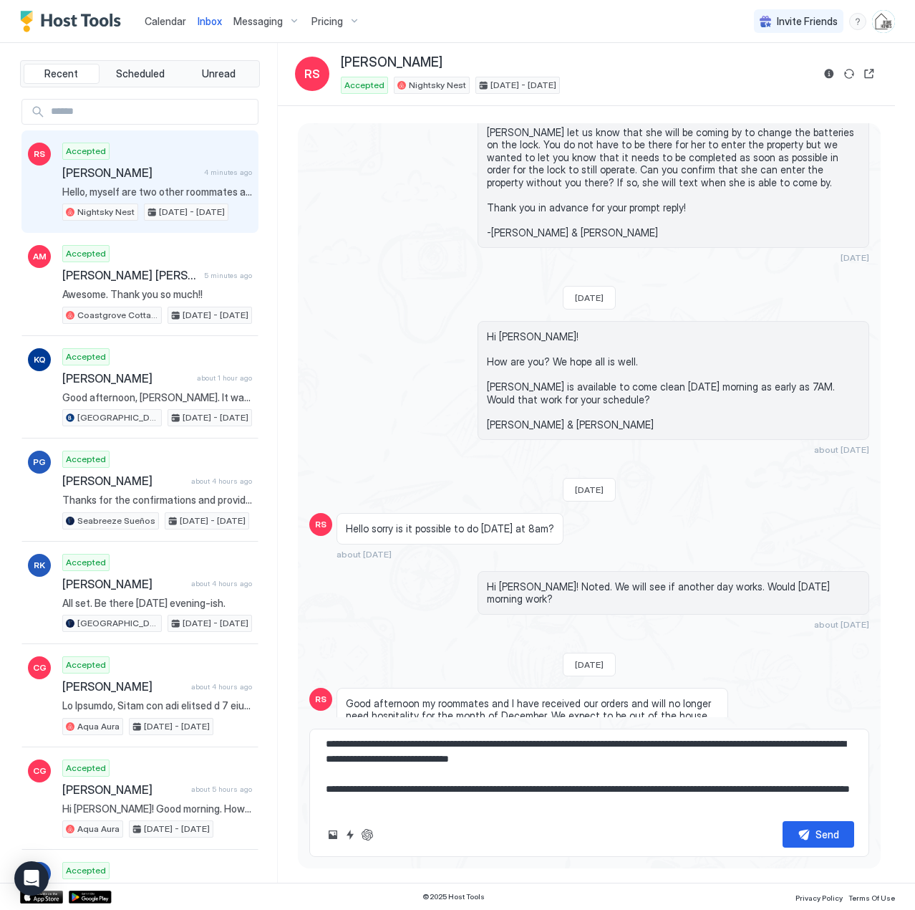
scroll to position [22, 0]
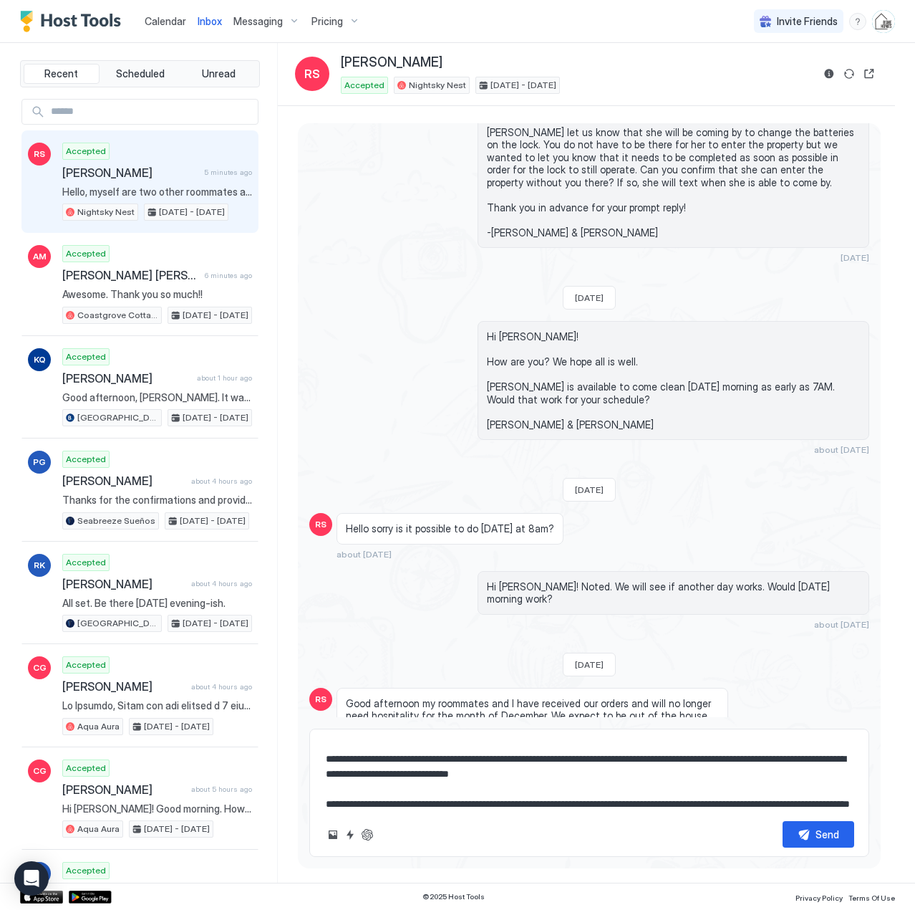
click at [423, 768] on textarea "**********" at bounding box center [589, 774] width 530 height 72
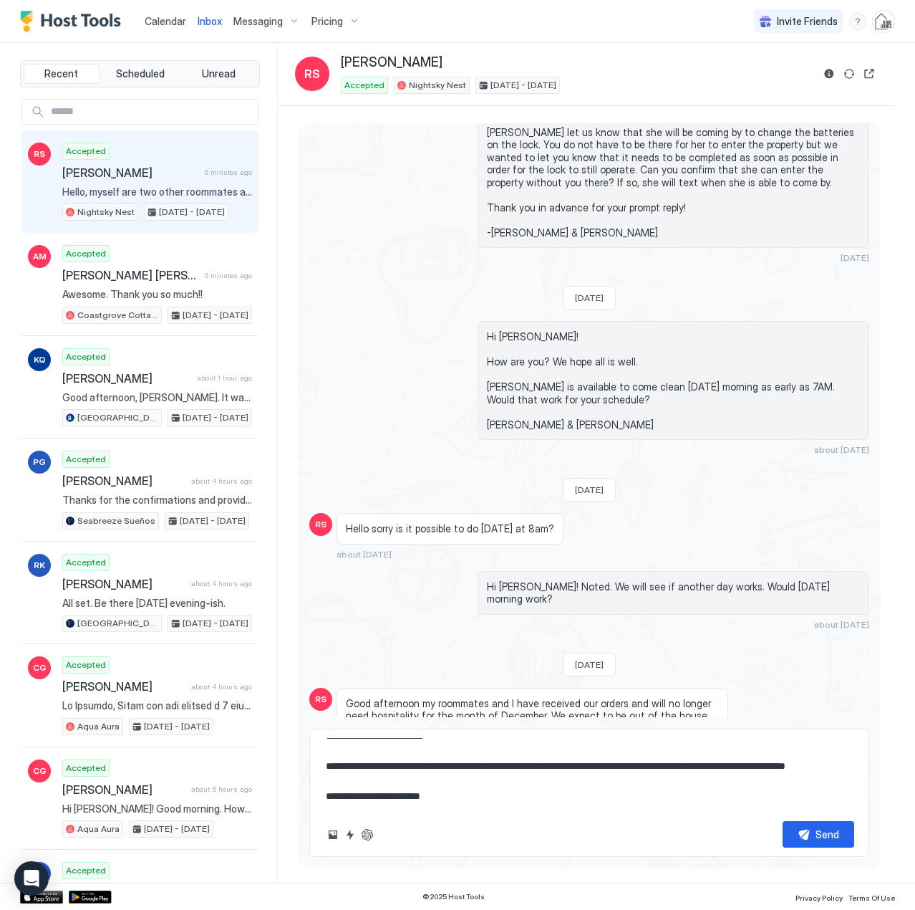
scroll to position [128, 0]
type textarea "**********"
click at [800, 832] on button "Send" at bounding box center [819, 834] width 72 height 27
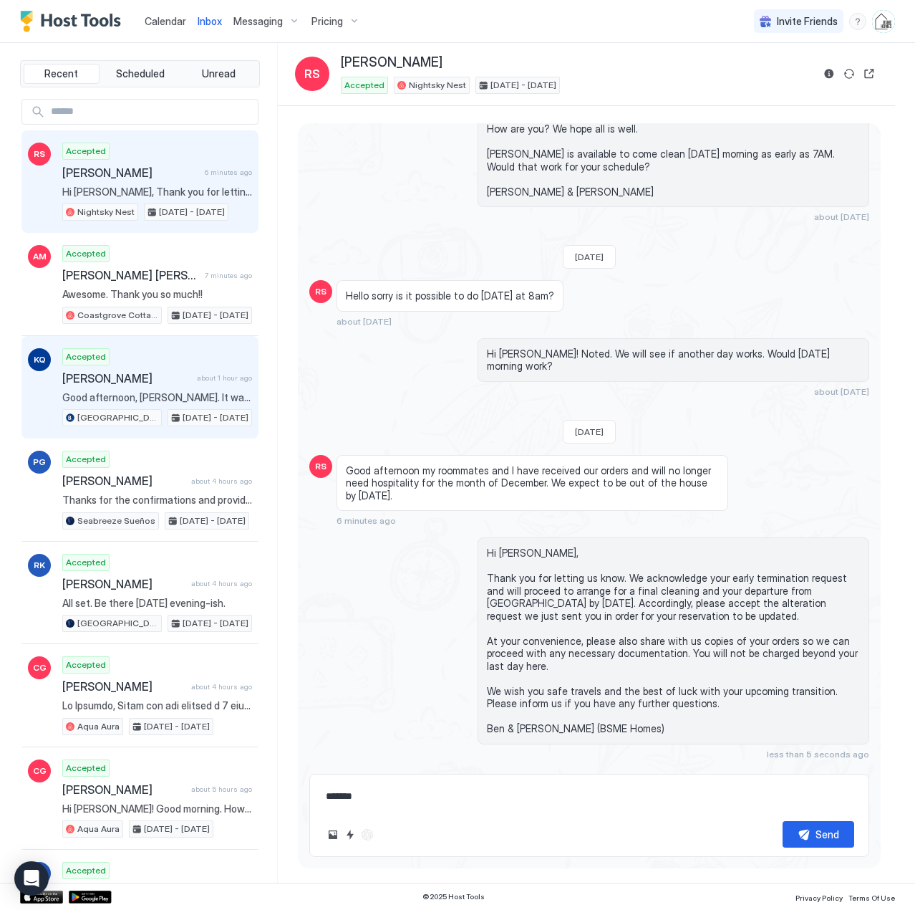
scroll to position [2769, 0]
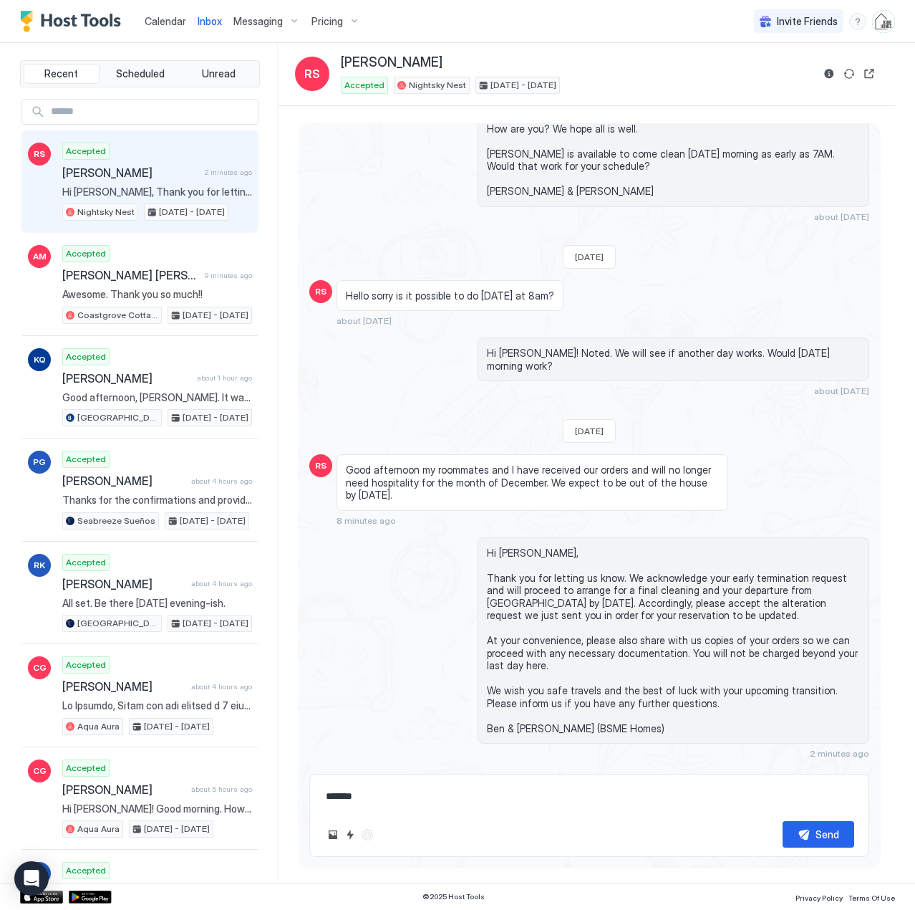
click at [173, 22] on span "Calendar" at bounding box center [166, 21] width 42 height 12
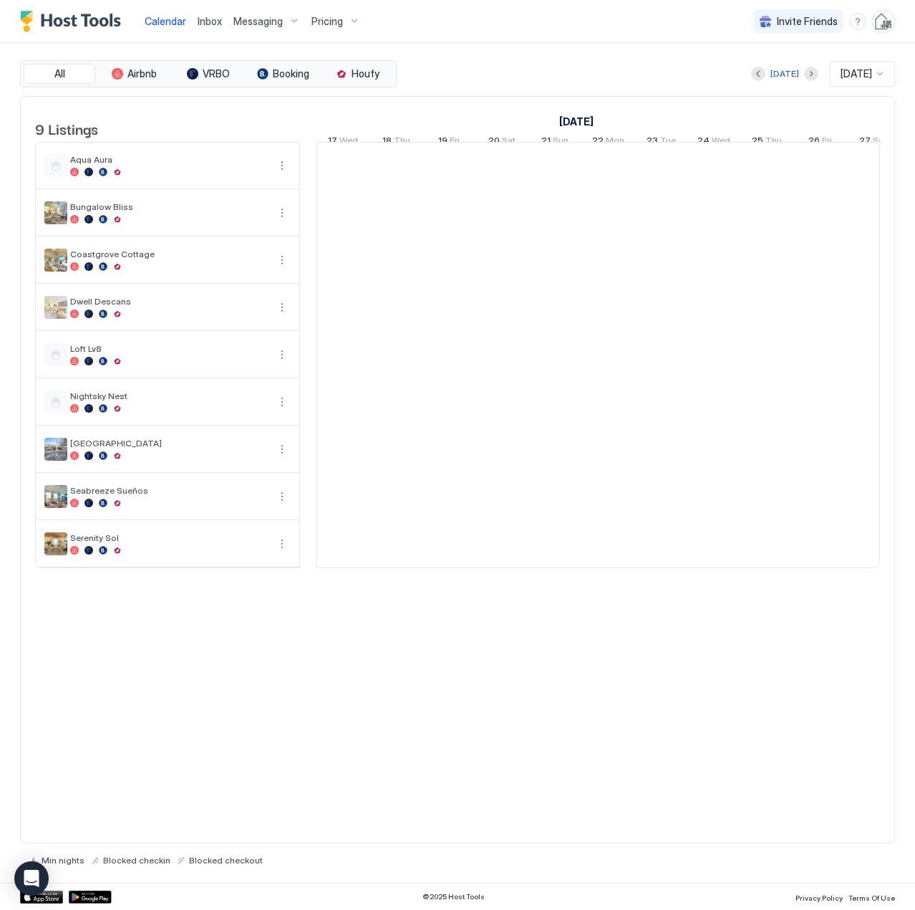
scroll to position [0, 796]
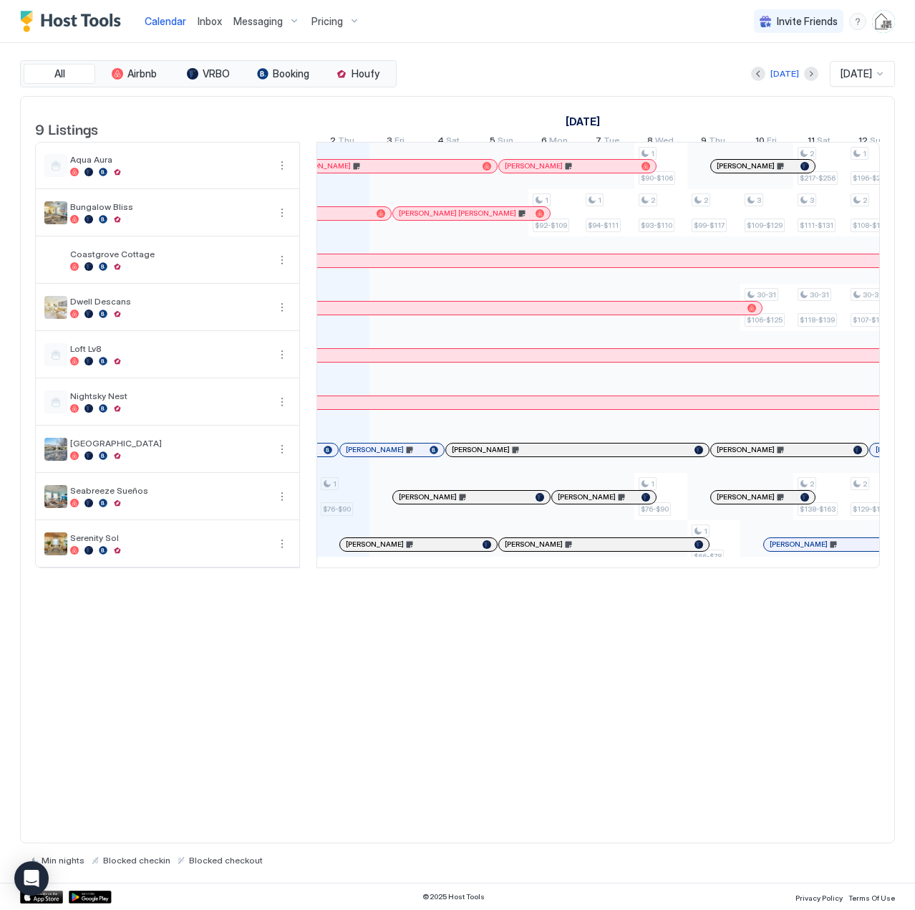
drag, startPoint x: 332, startPoint y: 460, endPoint x: 693, endPoint y: 350, distance: 377.2
click at [332, 454] on div at bounding box center [328, 449] width 9 height 9
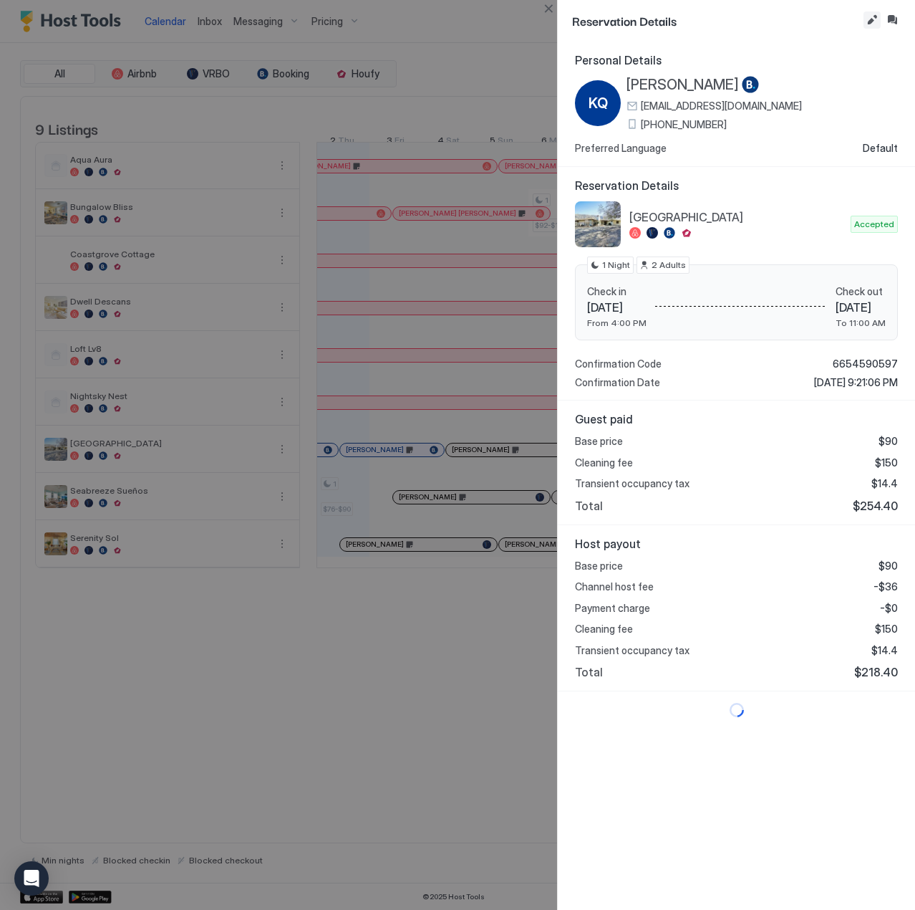
click at [872, 21] on button "Edit reservation" at bounding box center [872, 19] width 17 height 17
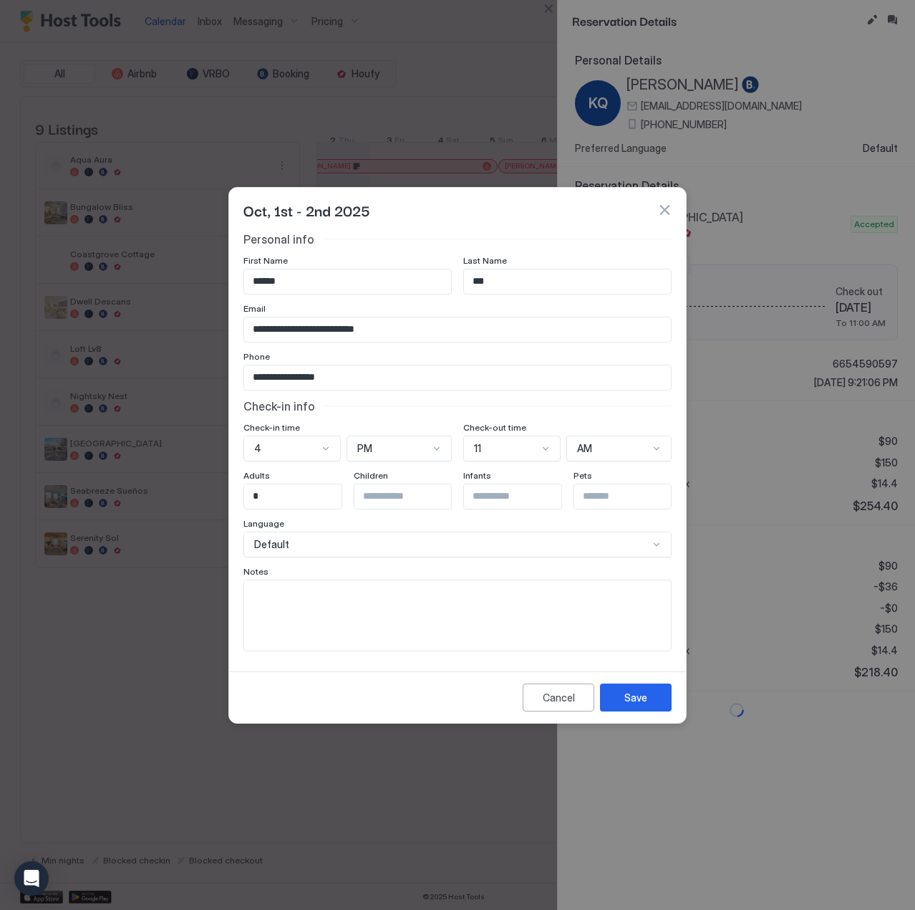
click at [454, 599] on textarea "Input Field" at bounding box center [457, 615] width 427 height 70
paste textarea "**********"
type textarea "**********"
click at [654, 700] on button "Save" at bounding box center [636, 697] width 72 height 28
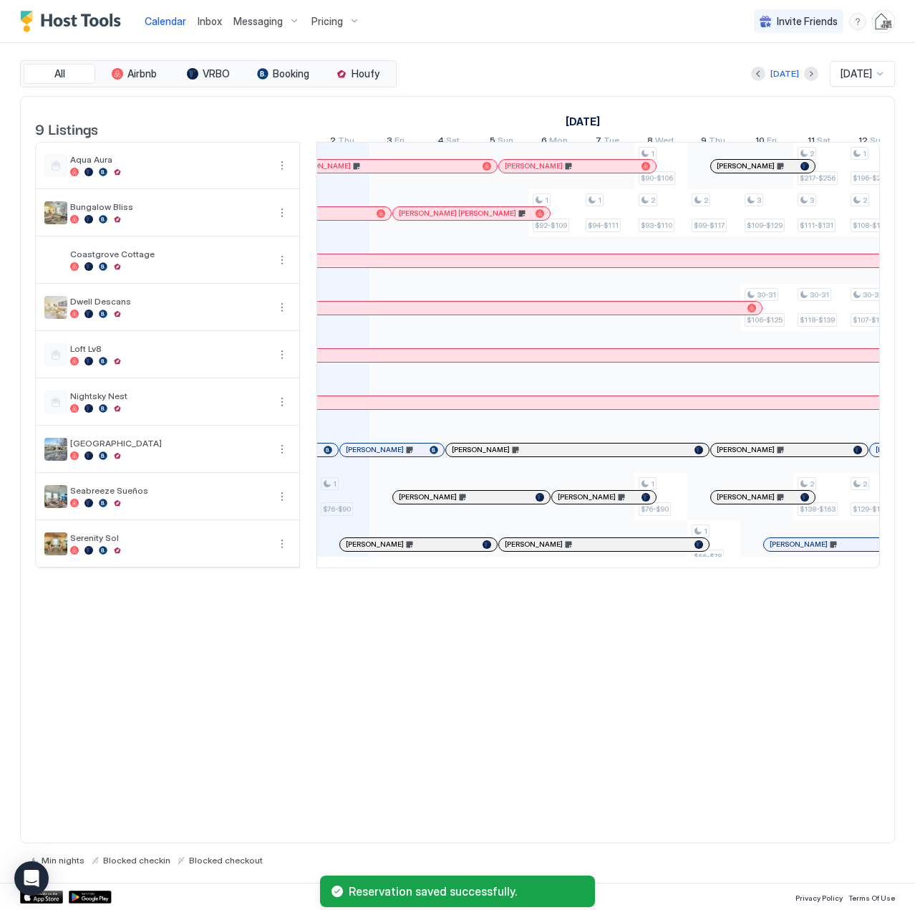
click at [325, 454] on div at bounding box center [328, 449] width 9 height 9
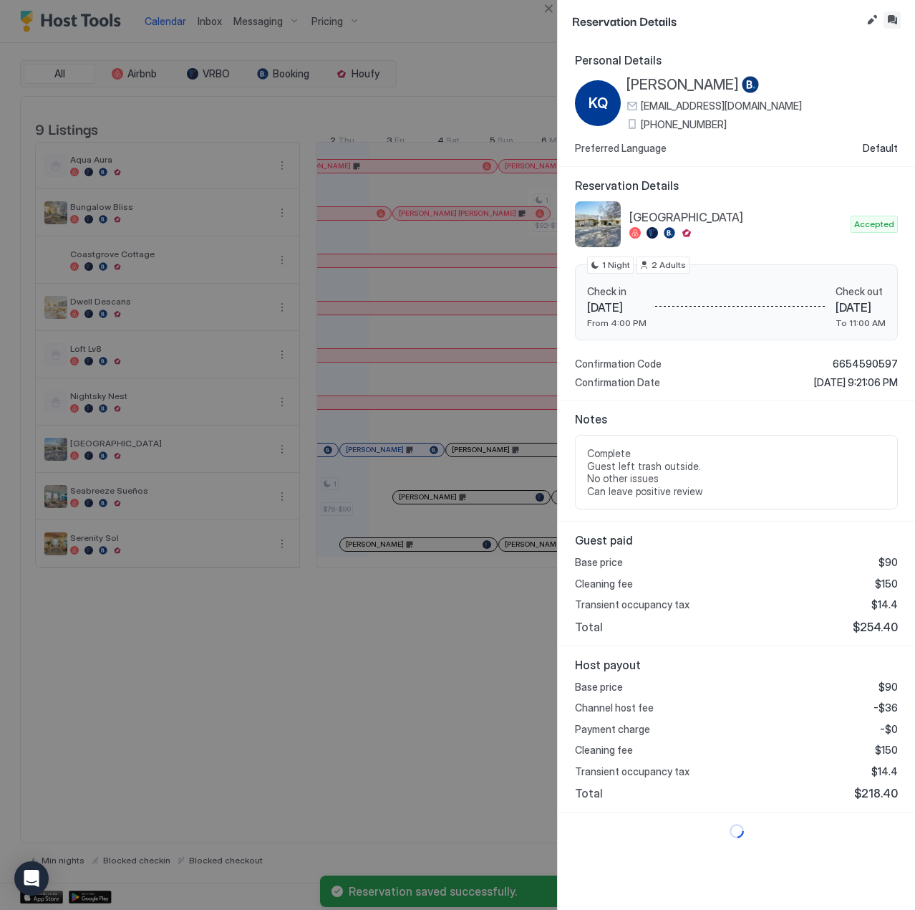
click at [897, 26] on button "Inbox" at bounding box center [892, 19] width 17 height 17
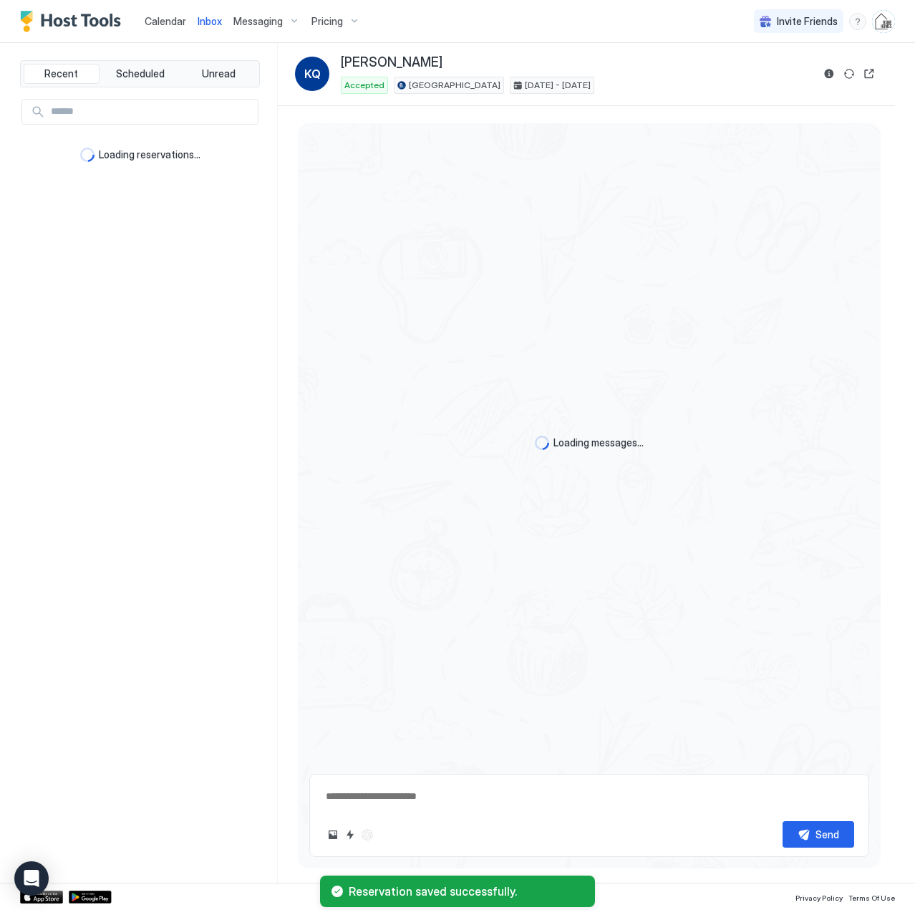
scroll to position [1205, 0]
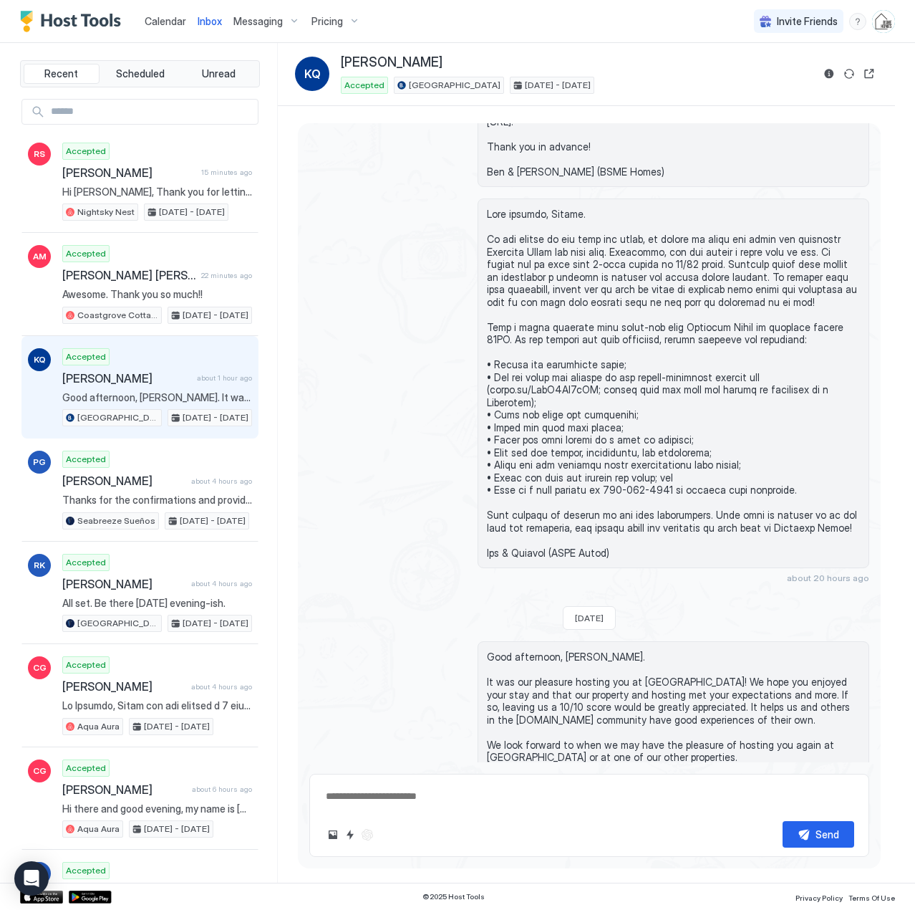
click at [166, 25] on span "Calendar" at bounding box center [166, 21] width 42 height 12
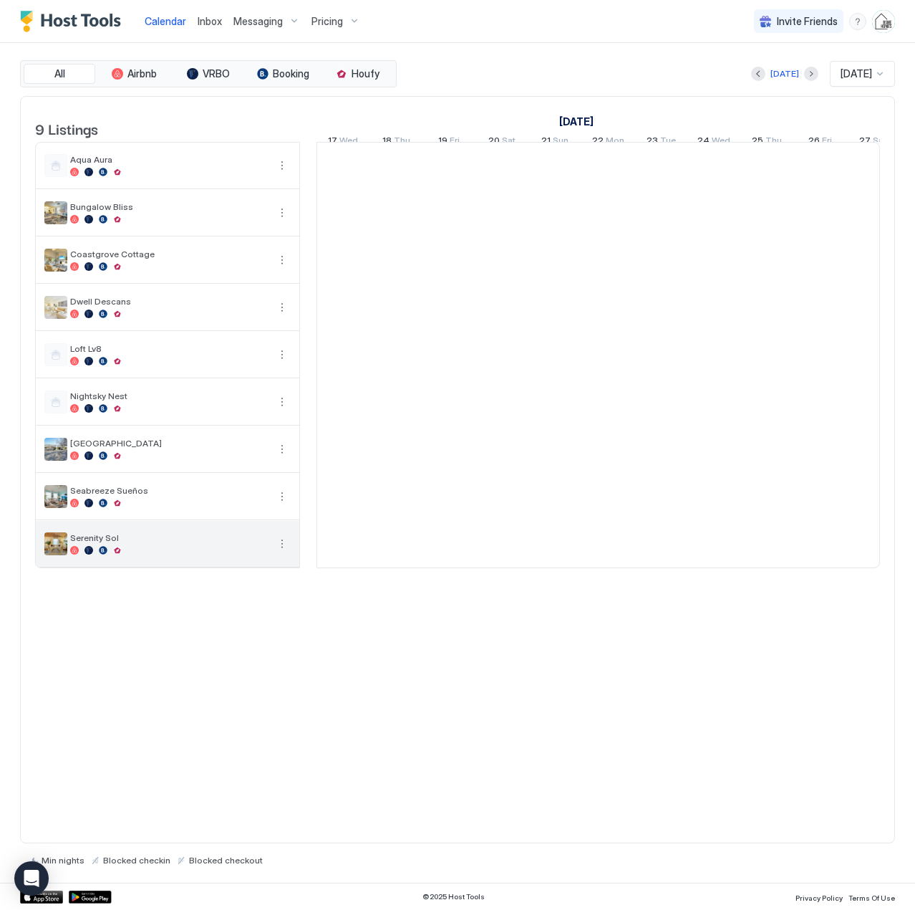
scroll to position [0, 796]
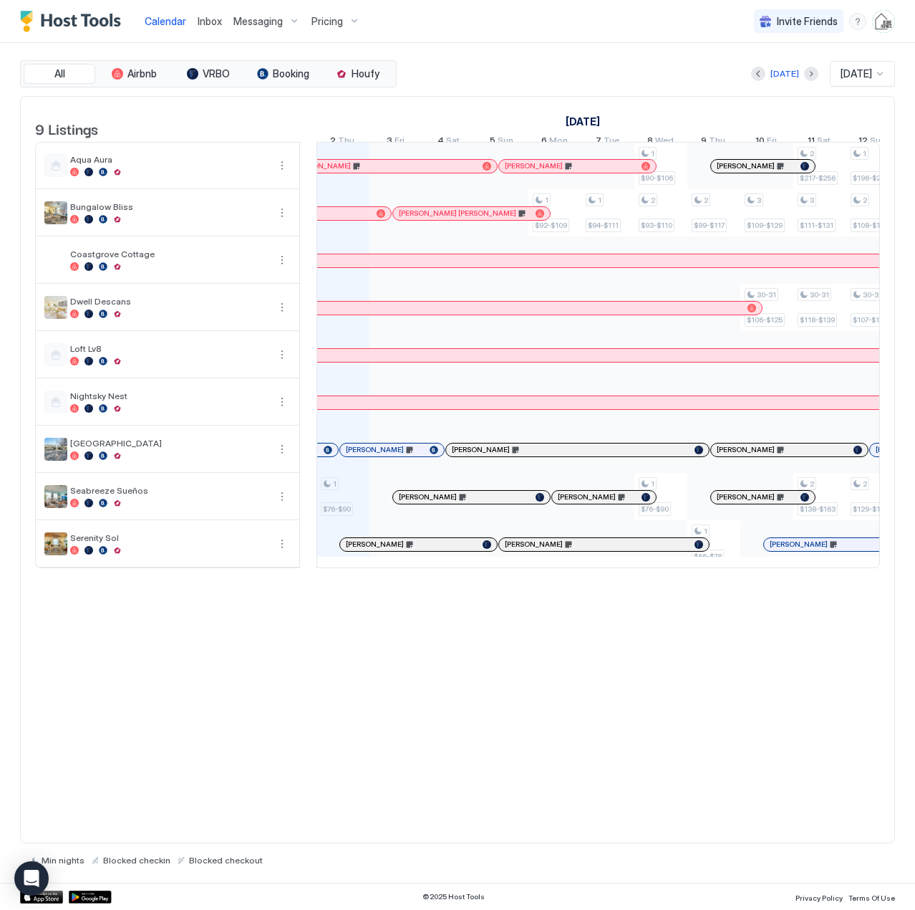
click at [271, 21] on span "Messaging" at bounding box center [257, 21] width 49 height 13
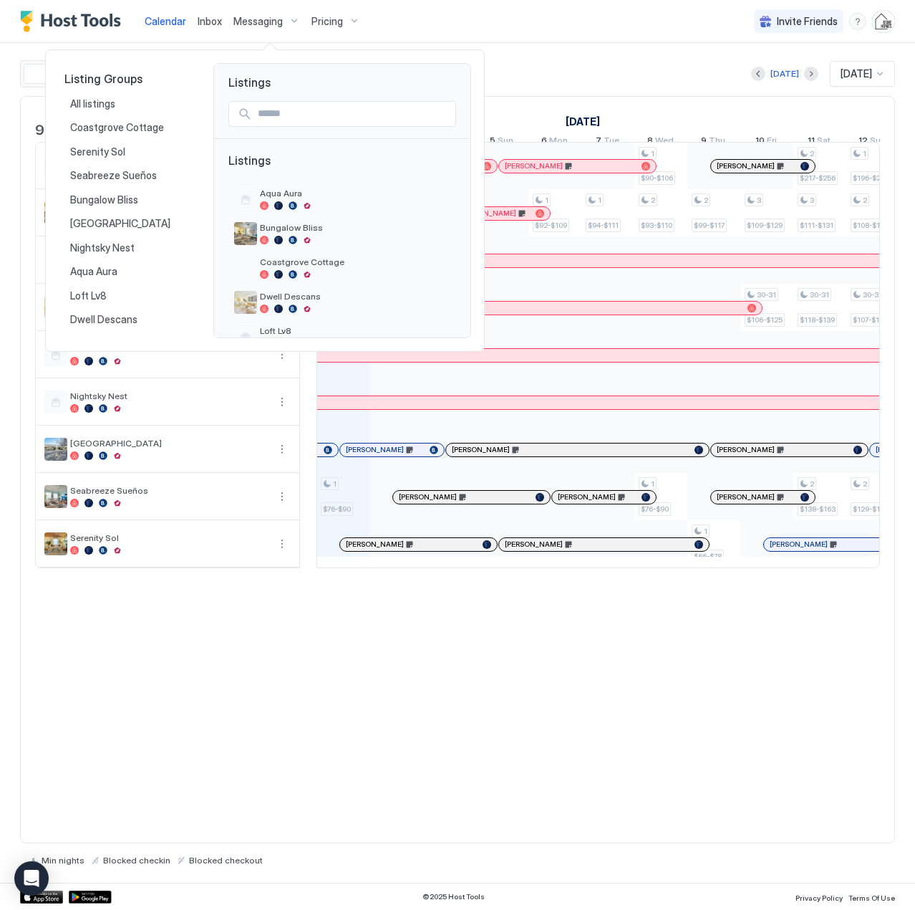
click at [210, 21] on div at bounding box center [457, 455] width 915 height 910
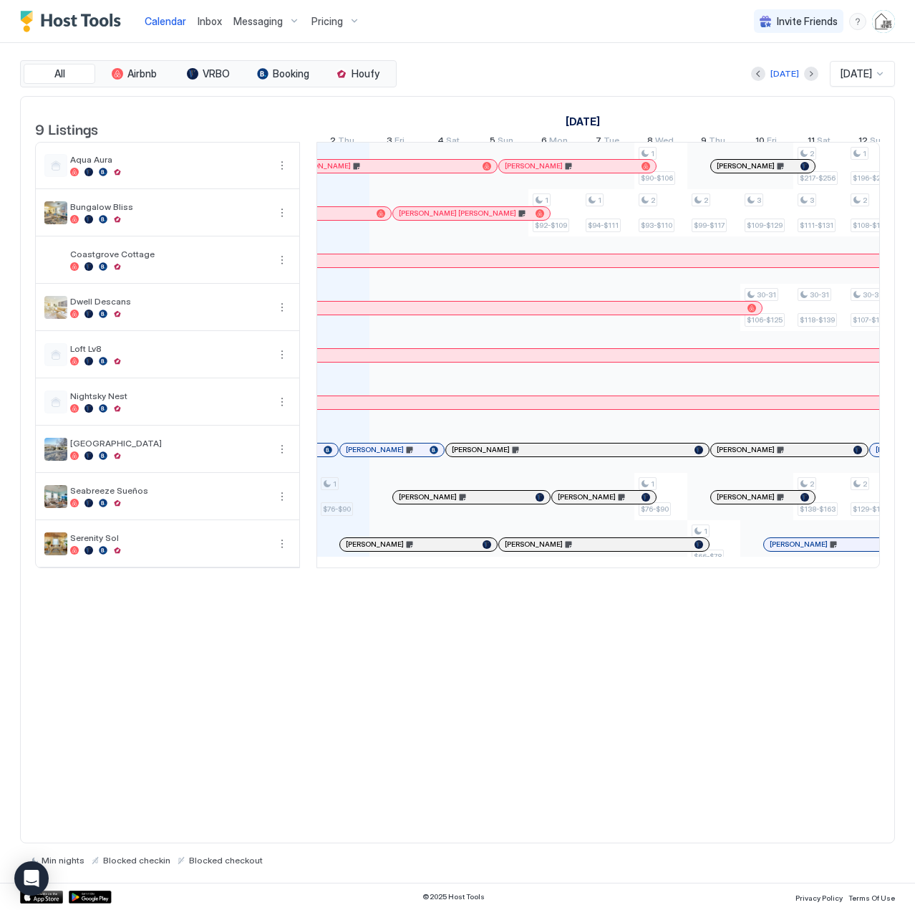
click at [196, 23] on div "Inbox" at bounding box center [210, 21] width 36 height 27
click at [208, 21] on span "Inbox" at bounding box center [210, 21] width 24 height 12
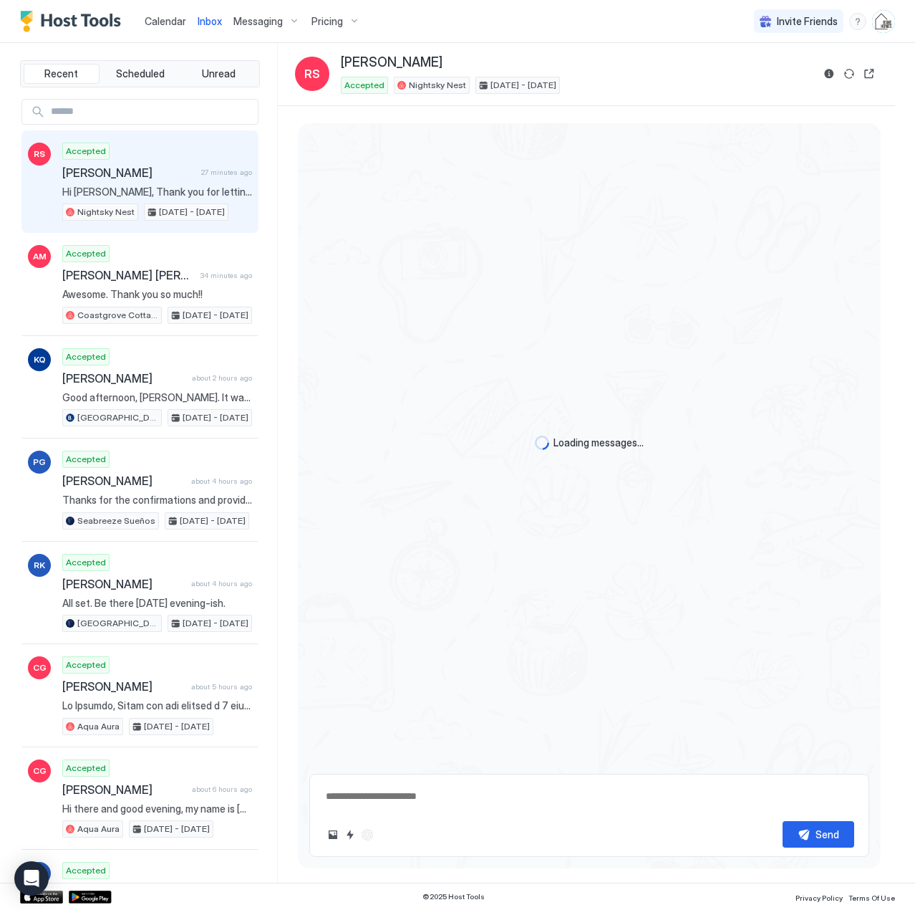
scroll to position [2769, 0]
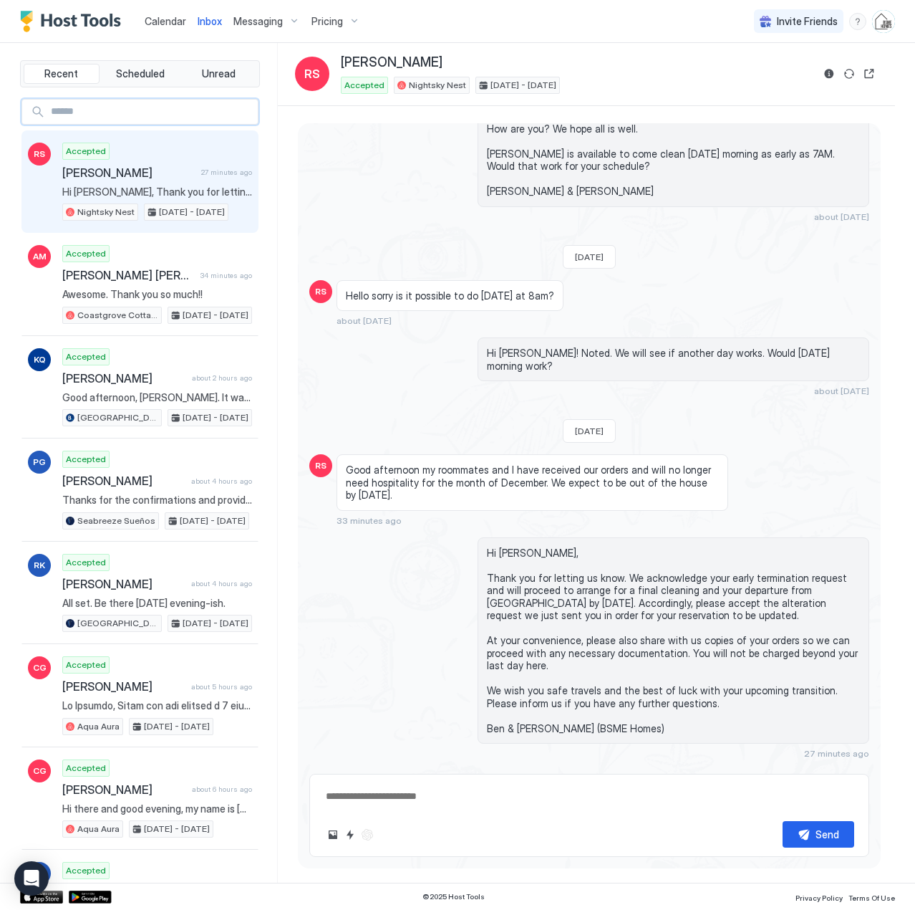
click at [134, 114] on input "Input Field" at bounding box center [151, 112] width 213 height 24
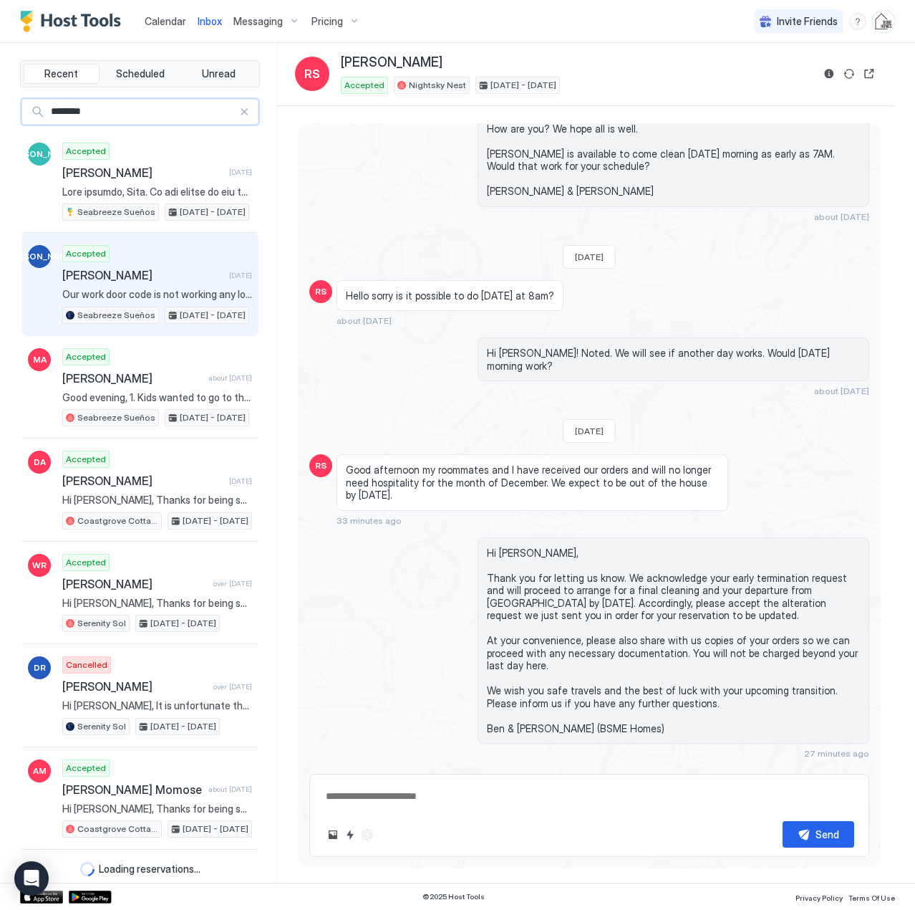
type input "********"
click at [112, 284] on div "Accepted [PERSON_NAME] [DATE] Our work door code is not working any longer coul…" at bounding box center [157, 284] width 190 height 79
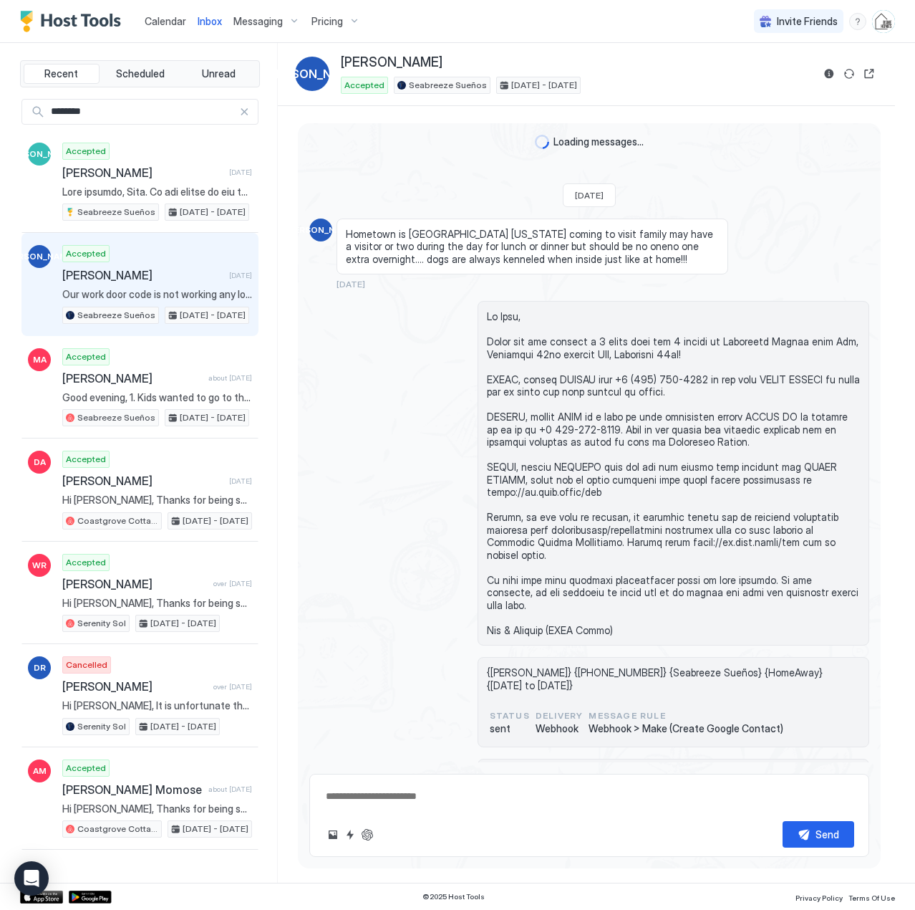
scroll to position [2755, 0]
